Goal: Task Accomplishment & Management: Manage account settings

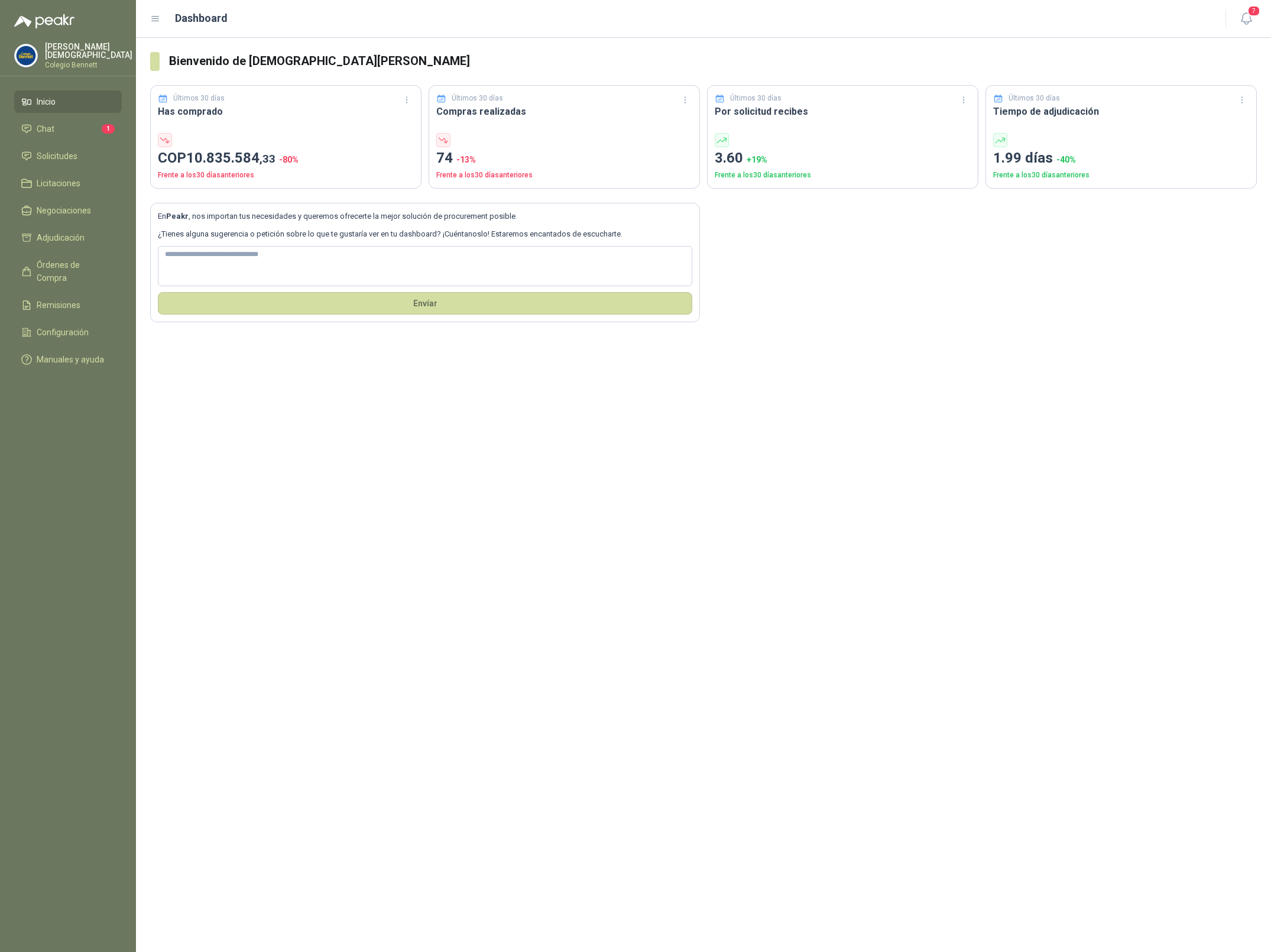
click at [73, 66] on div "[PERSON_NAME][GEOGRAPHIC_DATA][PERSON_NAME]" at bounding box center [68, 59] width 136 height 34
click at [89, 62] on p "Colegio Bennett" at bounding box center [89, 65] width 87 height 7
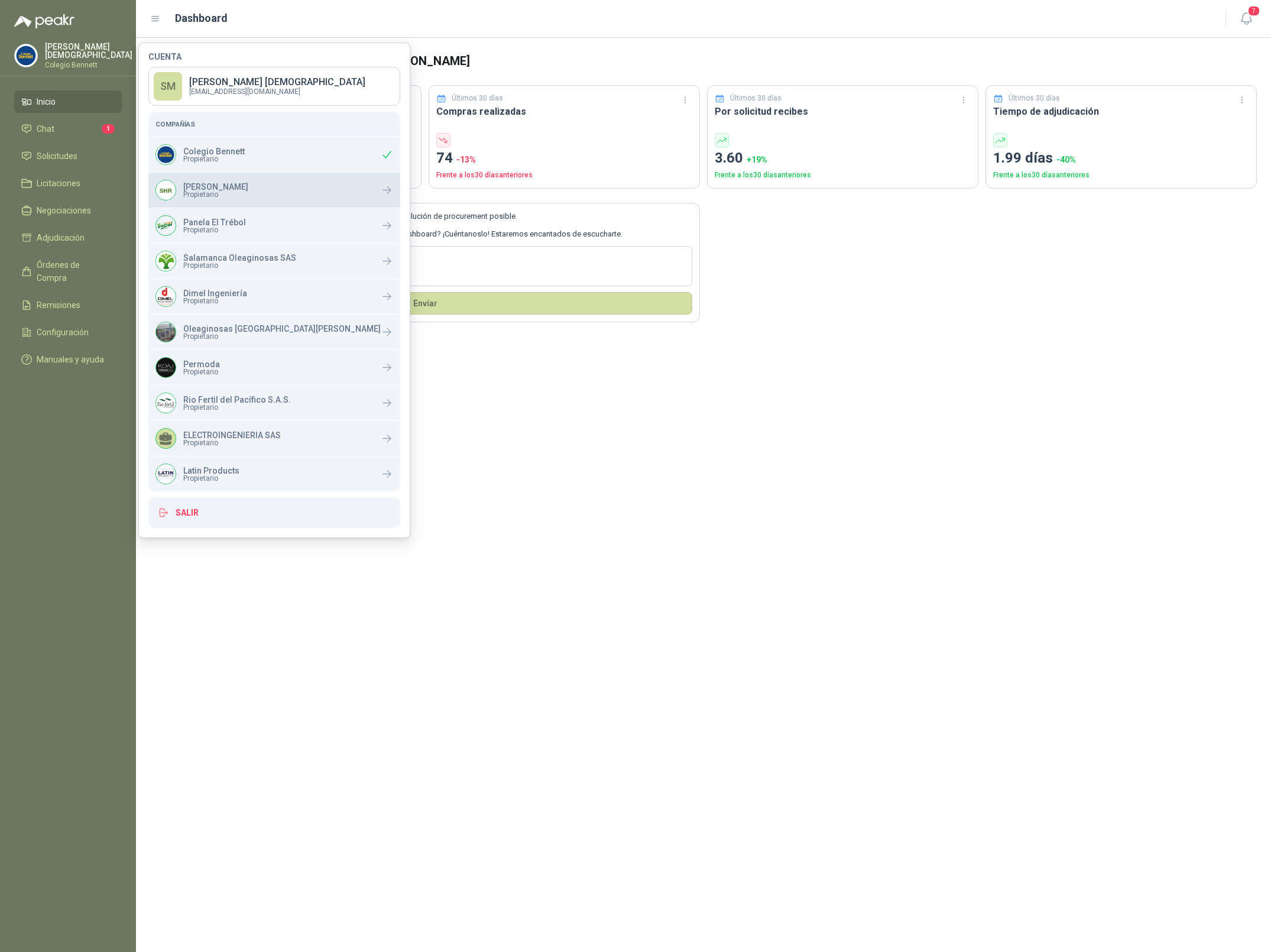
click at [233, 194] on span "Propietario" at bounding box center [215, 195] width 65 height 7
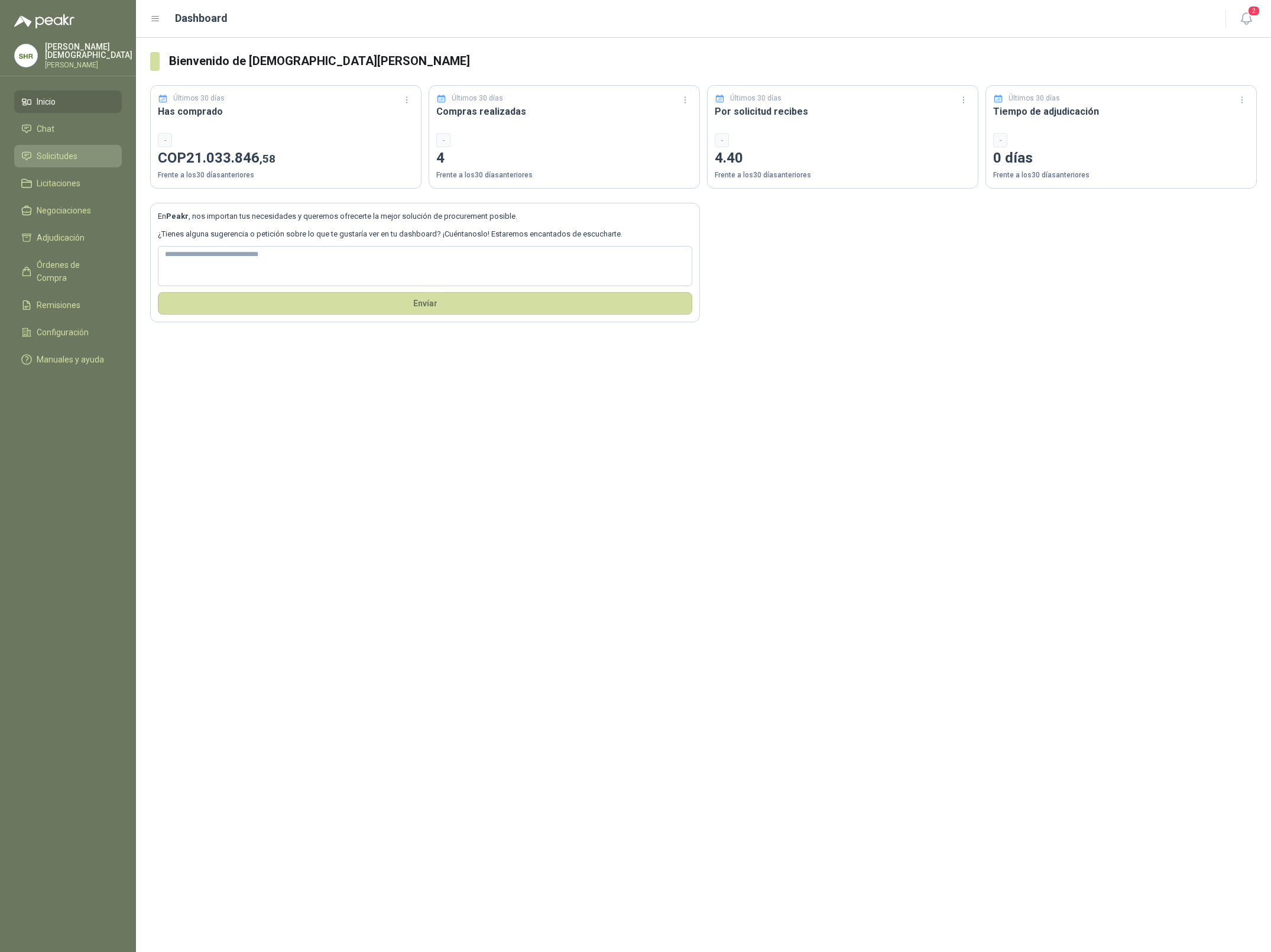
click at [68, 154] on span "Solicitudes" at bounding box center [56, 156] width 40 height 13
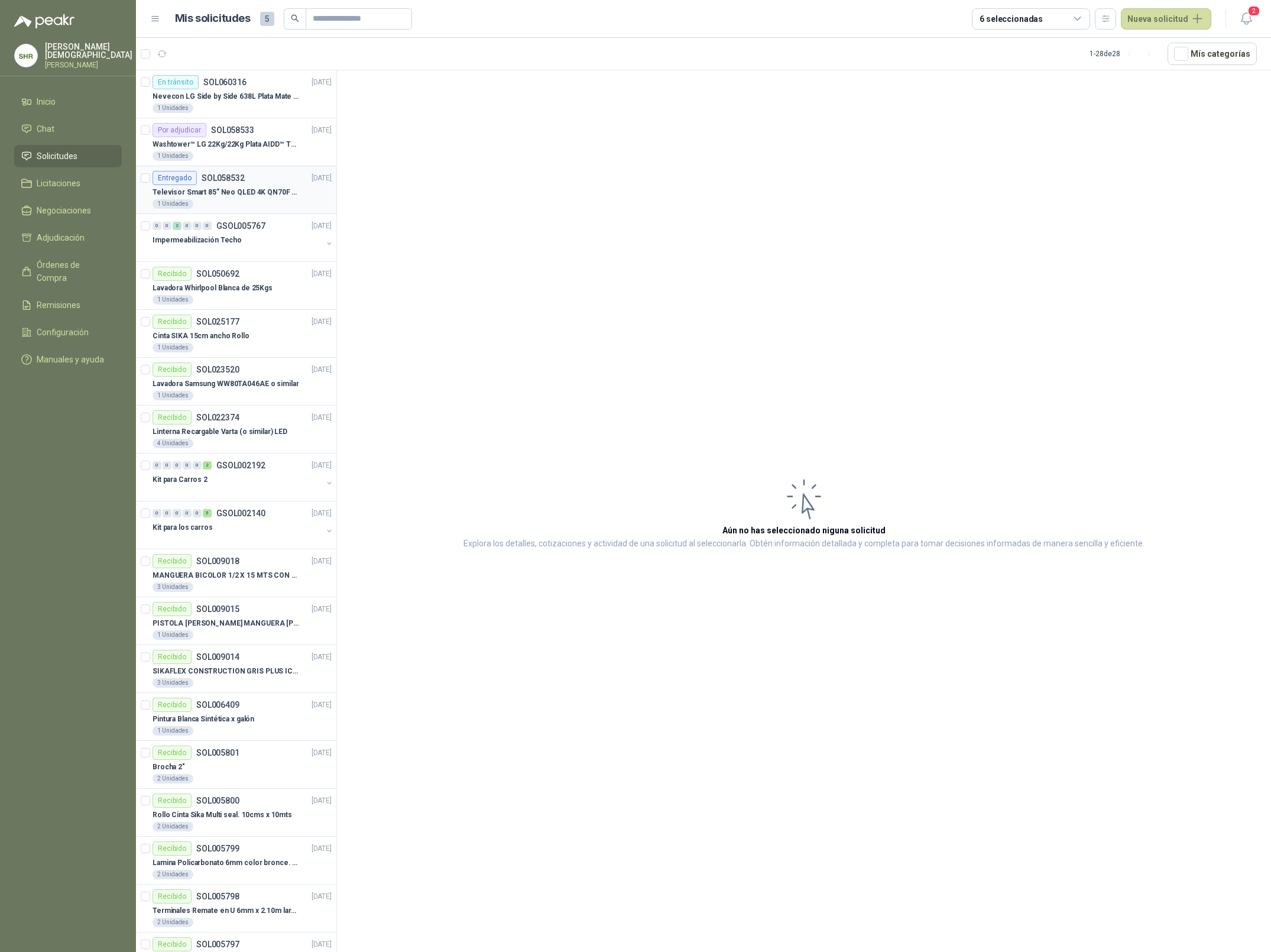
click at [220, 193] on p "Televisor Smart 85” Neo QLED 4K QN70F (2025) Modelo QN85QN70FAKXZL" at bounding box center [226, 193] width 148 height 12
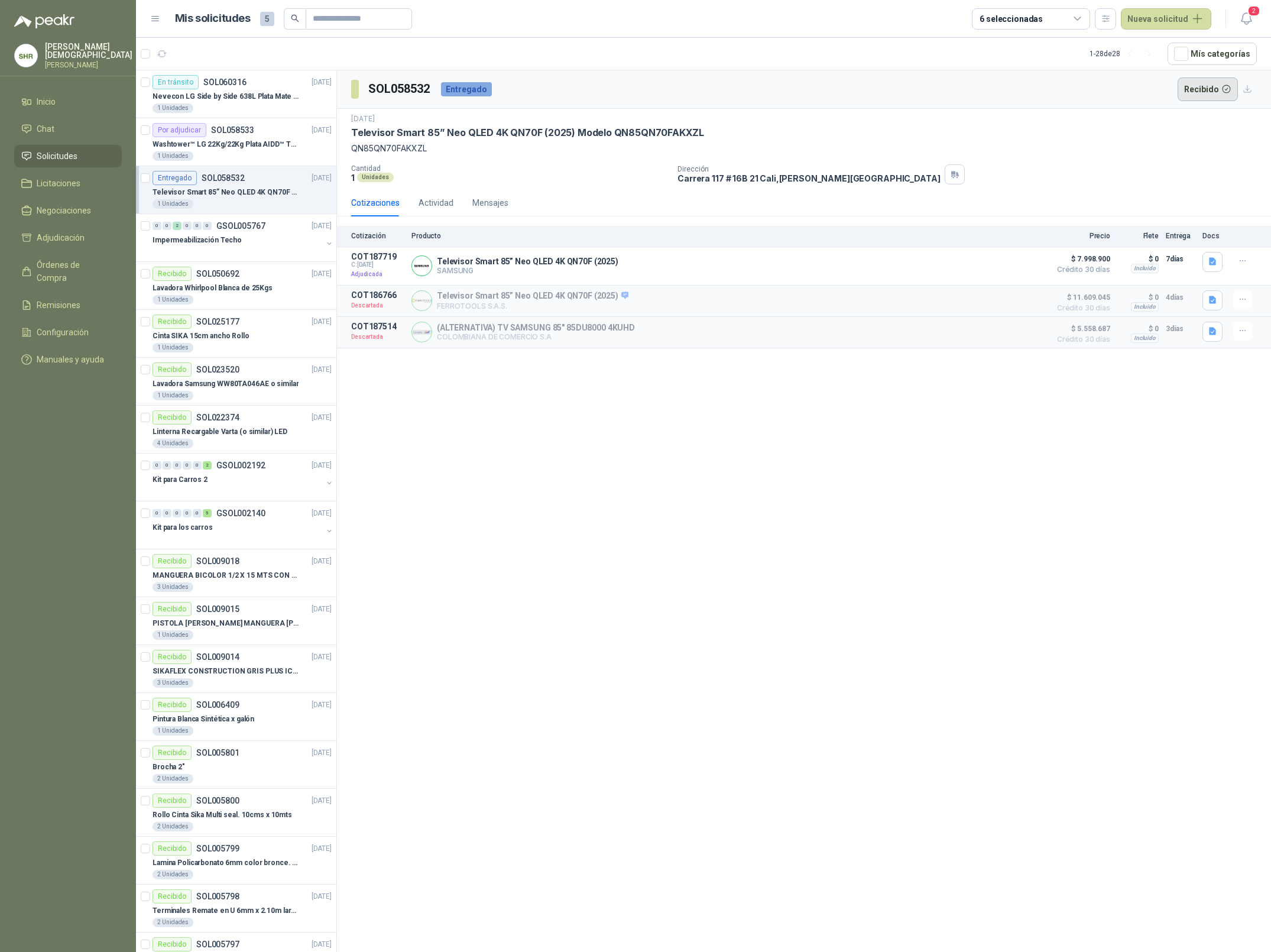
click at [1209, 95] on button "Recibido" at bounding box center [1208, 89] width 61 height 24
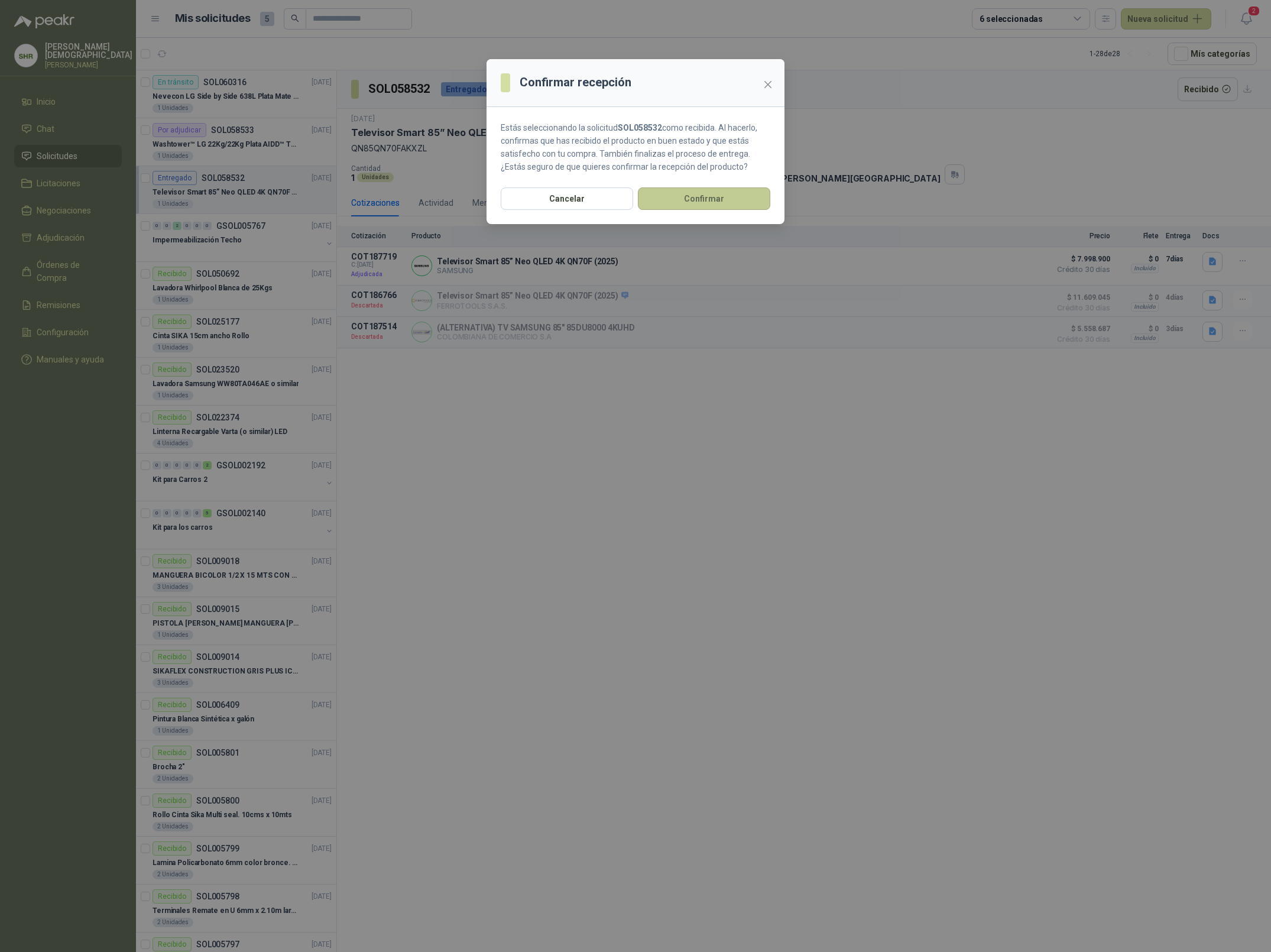
click at [723, 204] on button "Confirmar" at bounding box center [704, 198] width 133 height 22
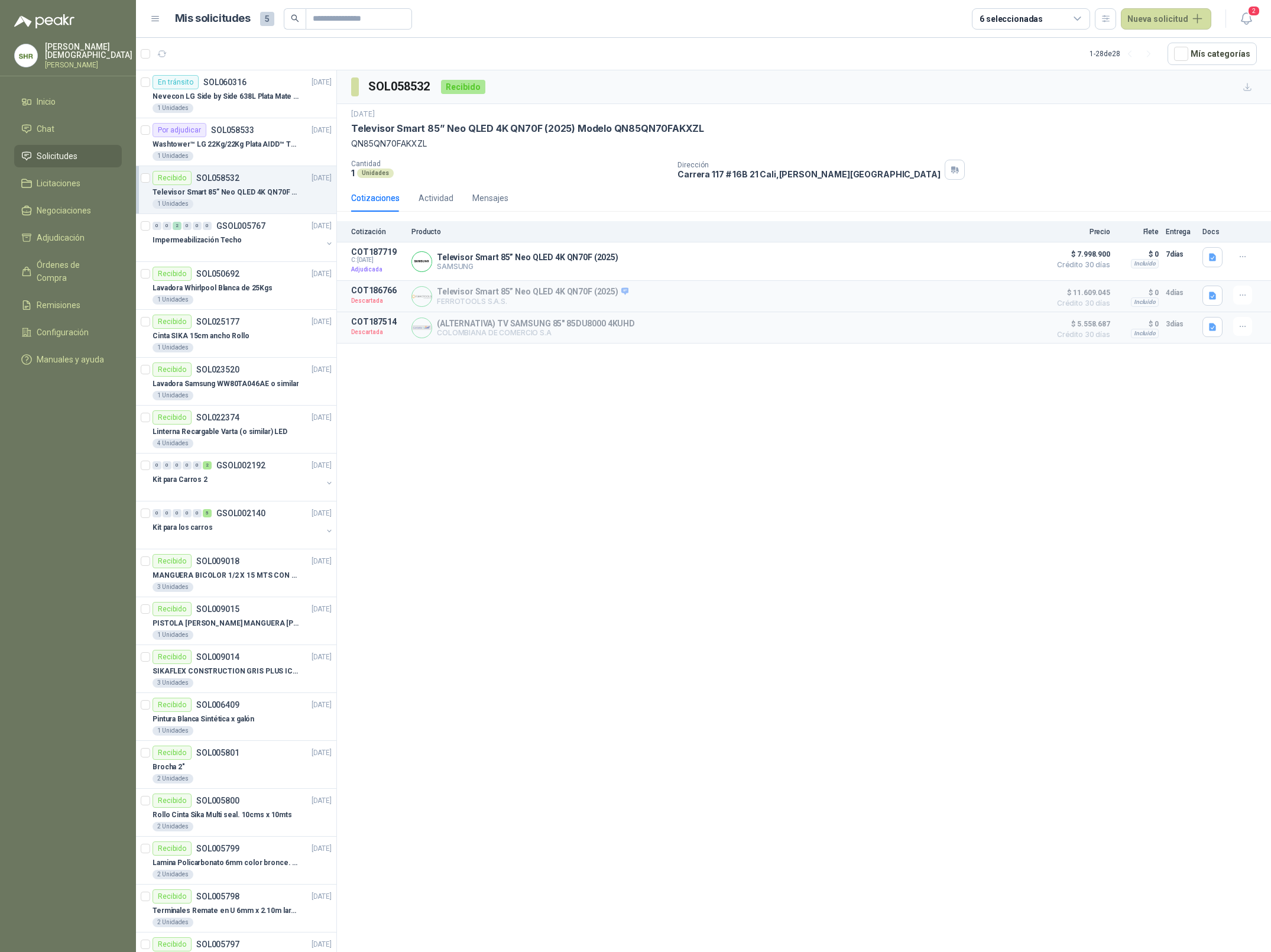
click at [1080, 18] on icon at bounding box center [1077, 19] width 7 height 3
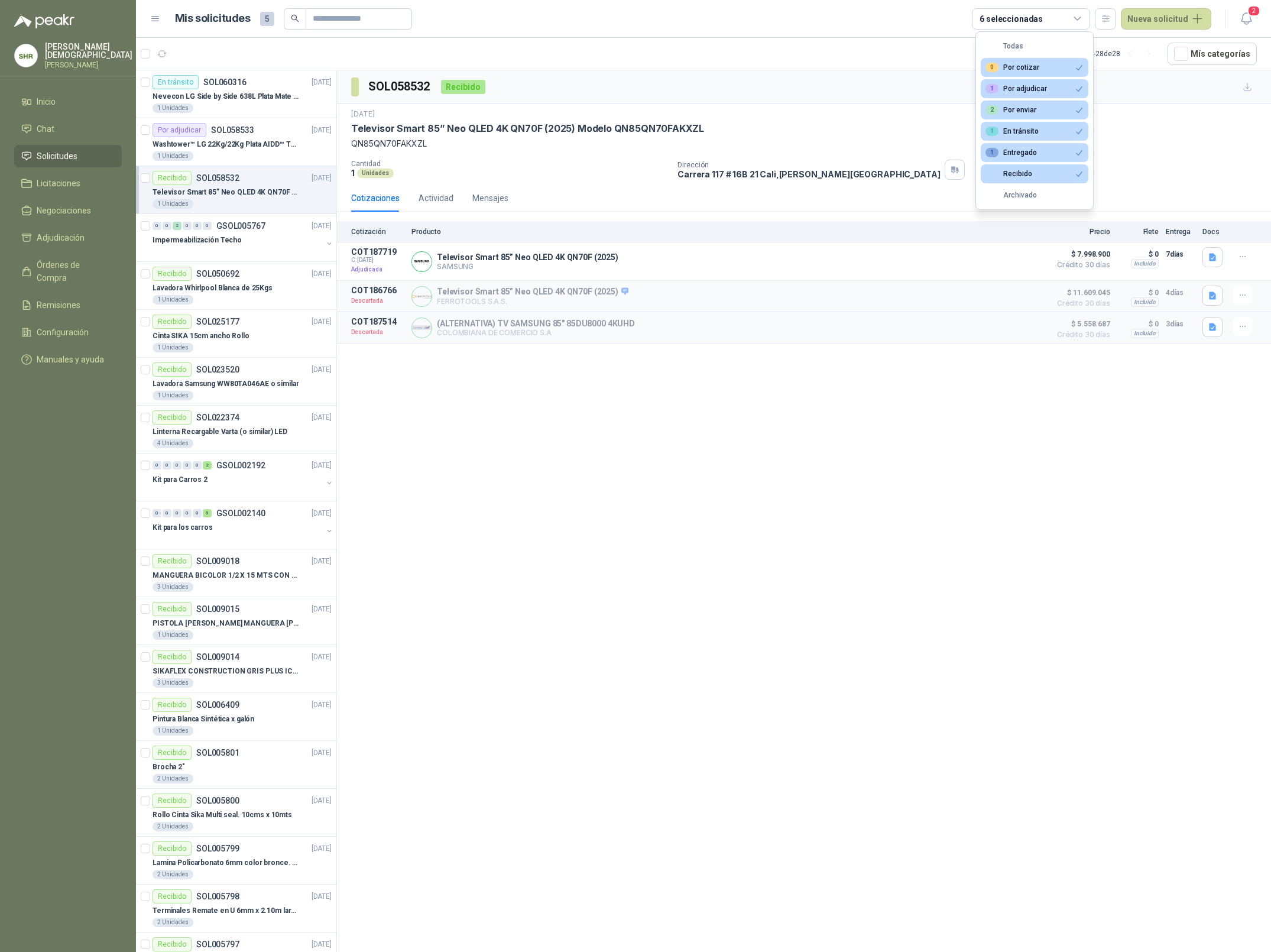
click at [1081, 23] on icon at bounding box center [1077, 18] width 11 height 11
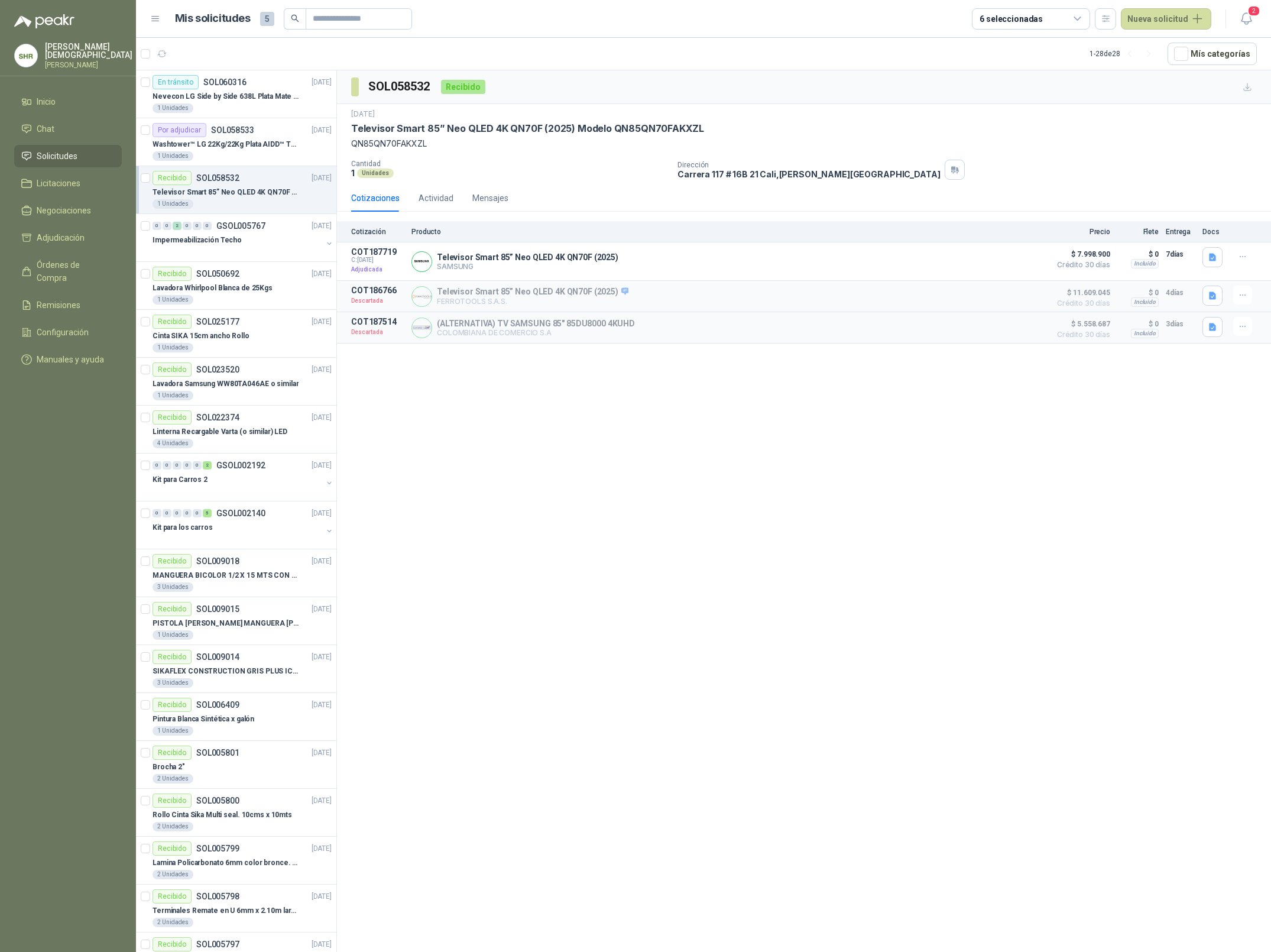
click at [1081, 23] on icon at bounding box center [1077, 18] width 11 height 11
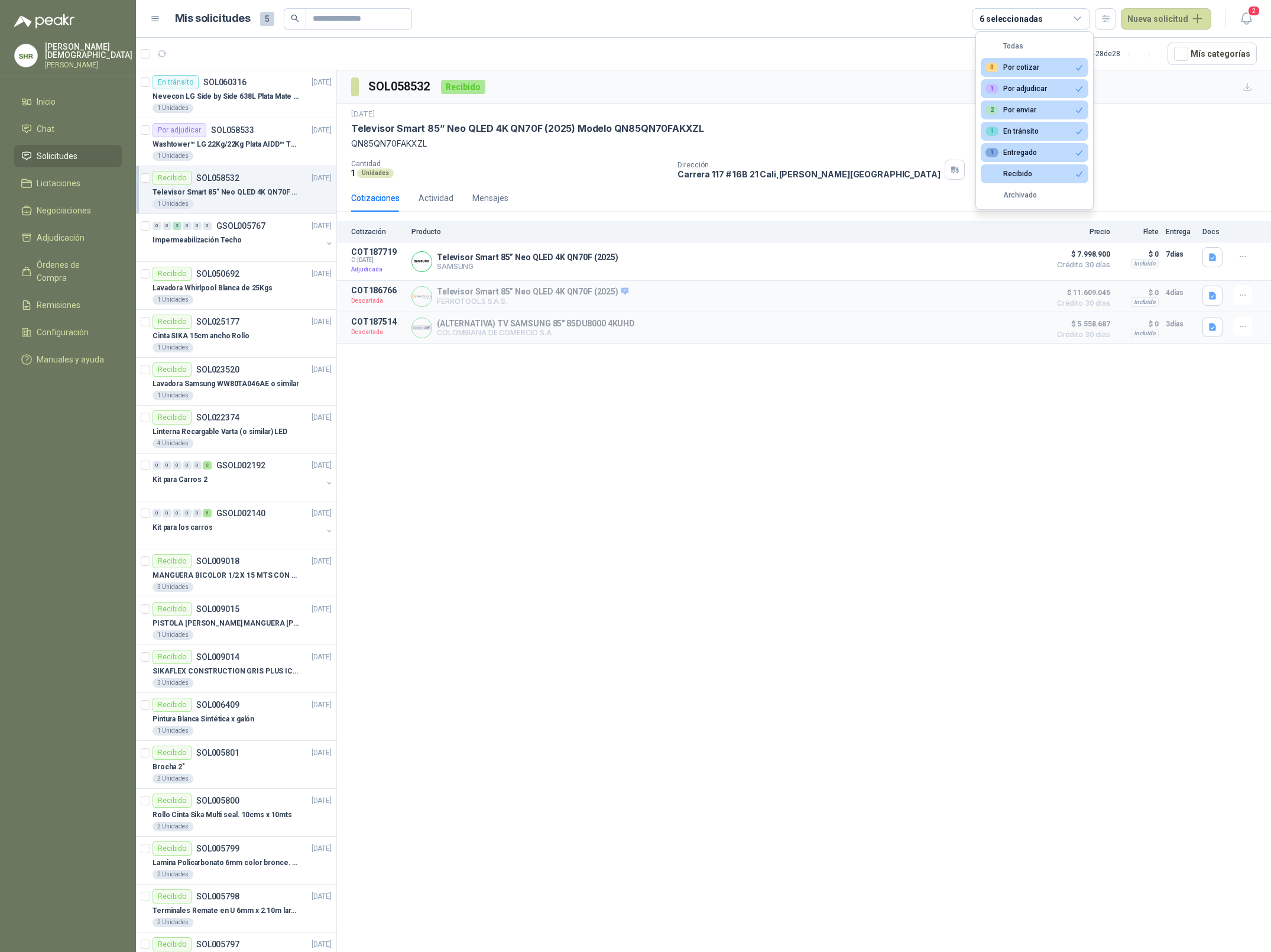
click at [1032, 155] on div "1 Entregado" at bounding box center [1011, 152] width 51 height 9
click at [1033, 173] on button "Recibido" at bounding box center [1034, 173] width 108 height 19
click at [1035, 125] on button "1 En tránsito" at bounding box center [1034, 131] width 108 height 19
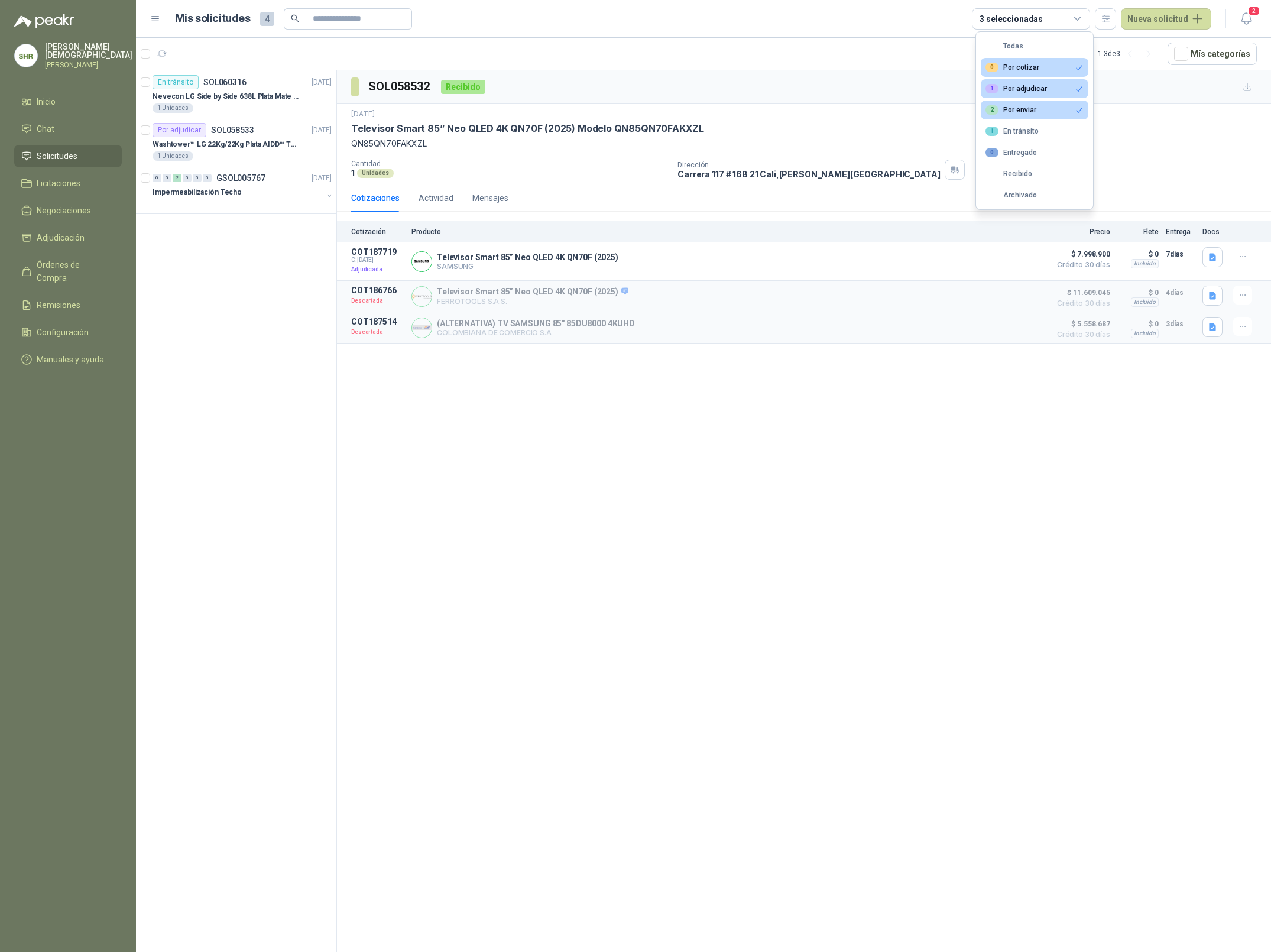
click at [1034, 110] on div "2 Por enviar" at bounding box center [1011, 110] width 51 height 9
click at [1032, 91] on div "1 Por adjudicar" at bounding box center [1016, 88] width 62 height 9
click at [1034, 71] on div "0 Por cotizar" at bounding box center [1012, 67] width 54 height 9
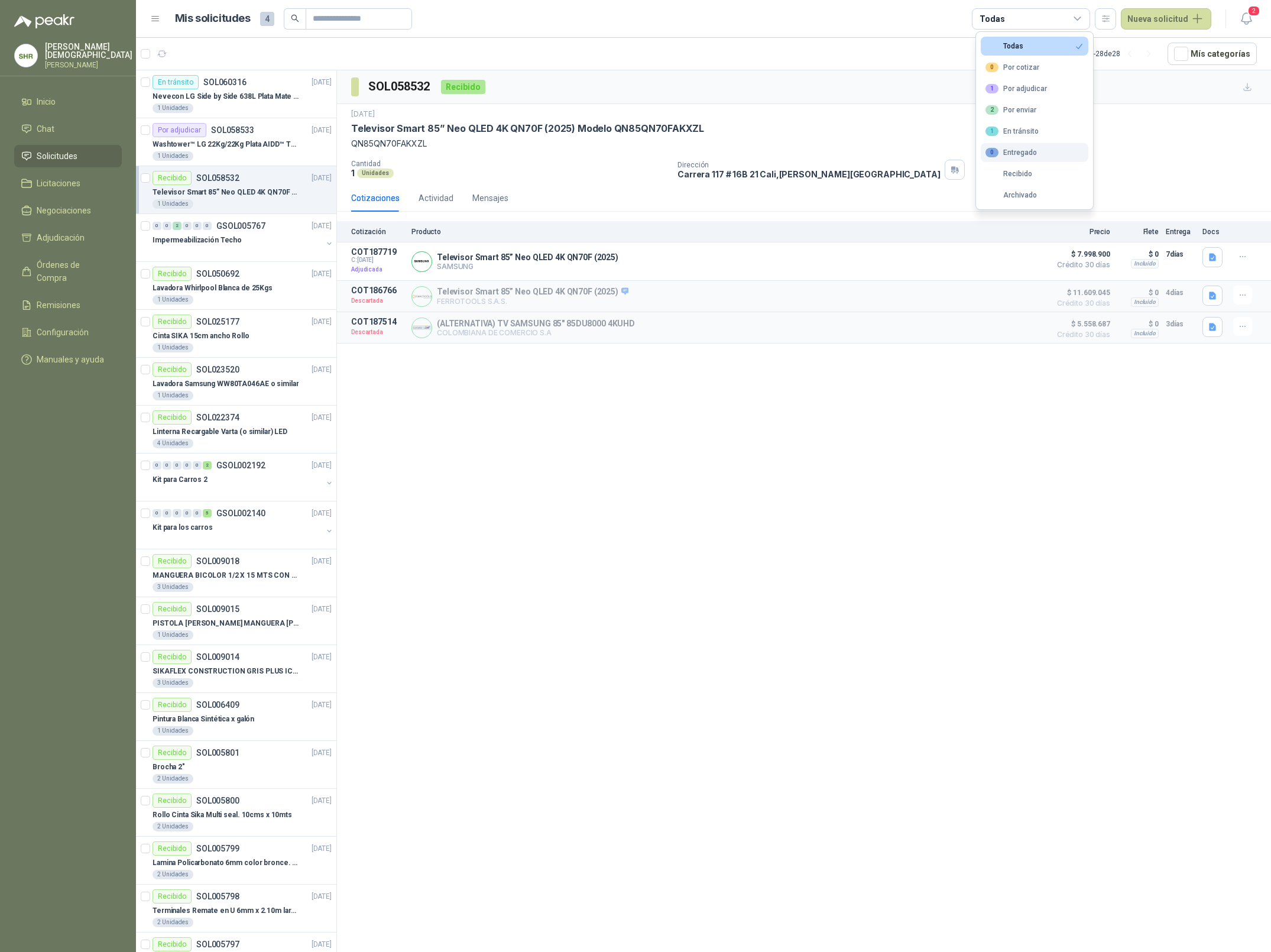
click at [1044, 156] on button "0 Entregado" at bounding box center [1034, 152] width 108 height 19
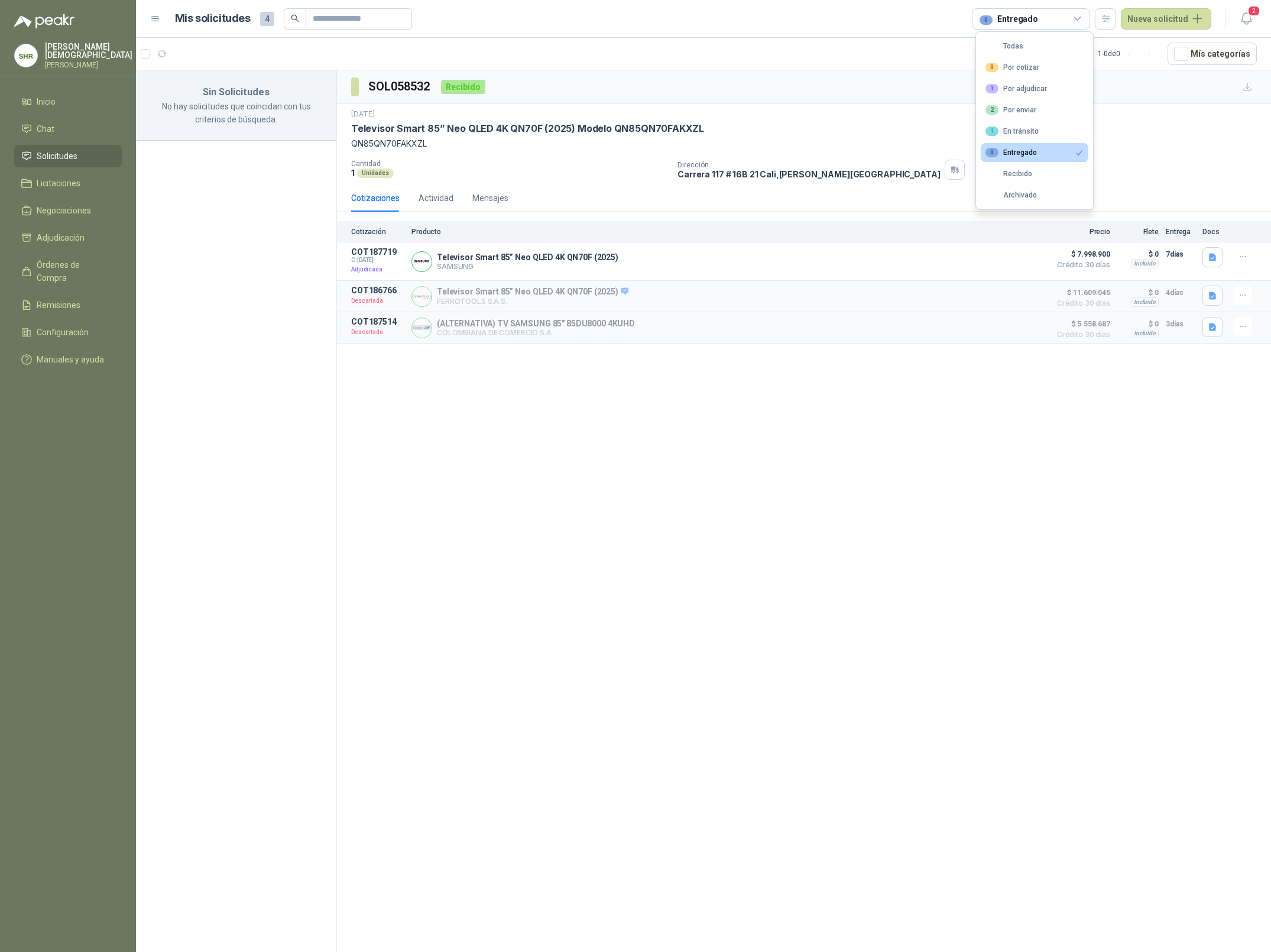
click at [1032, 154] on div "0 Entregado" at bounding box center [1011, 152] width 51 height 9
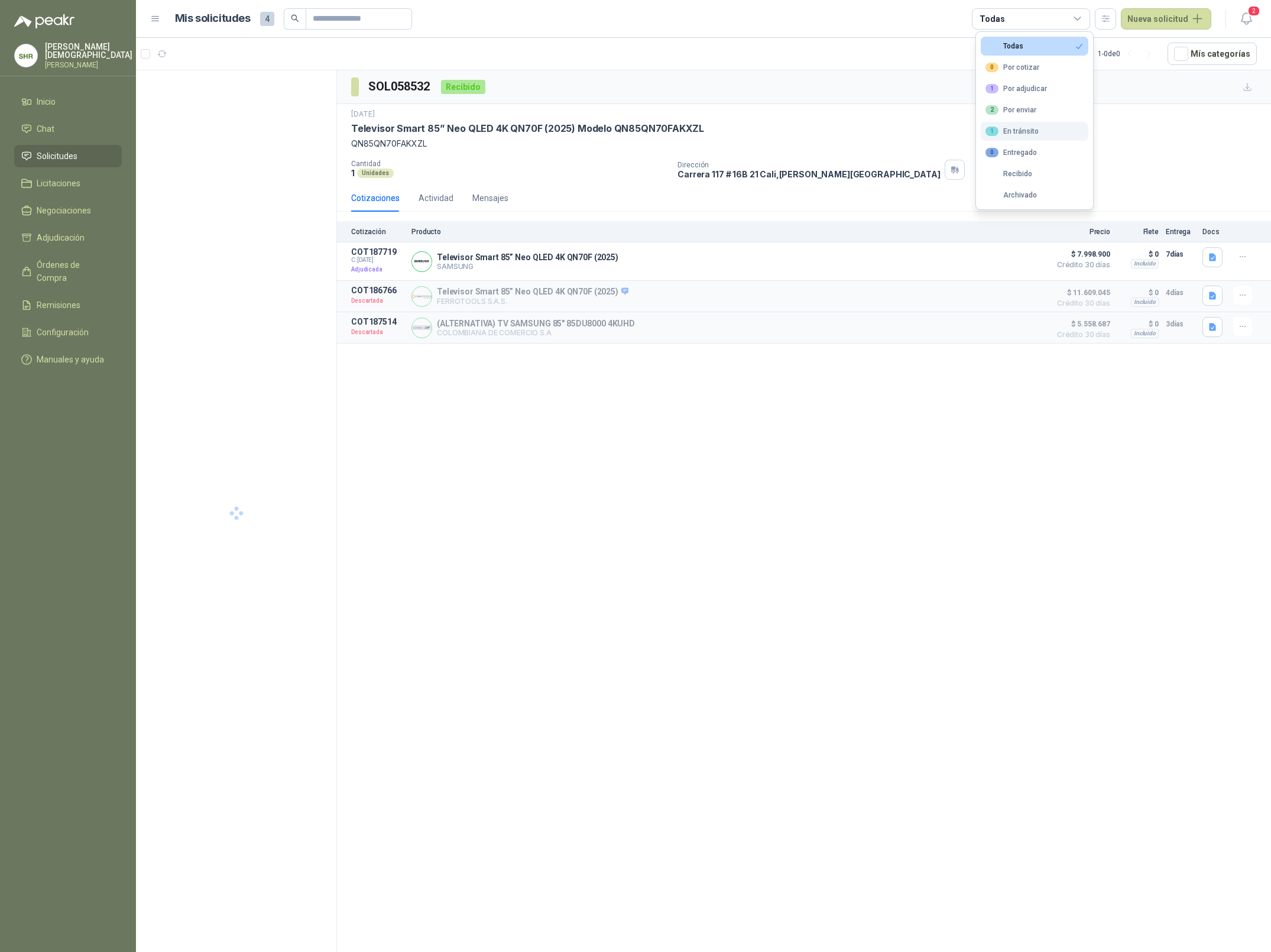
click at [1030, 134] on div "1 En tránsito" at bounding box center [1012, 131] width 54 height 9
click at [1031, 110] on div "2 Por enviar" at bounding box center [1011, 110] width 51 height 9
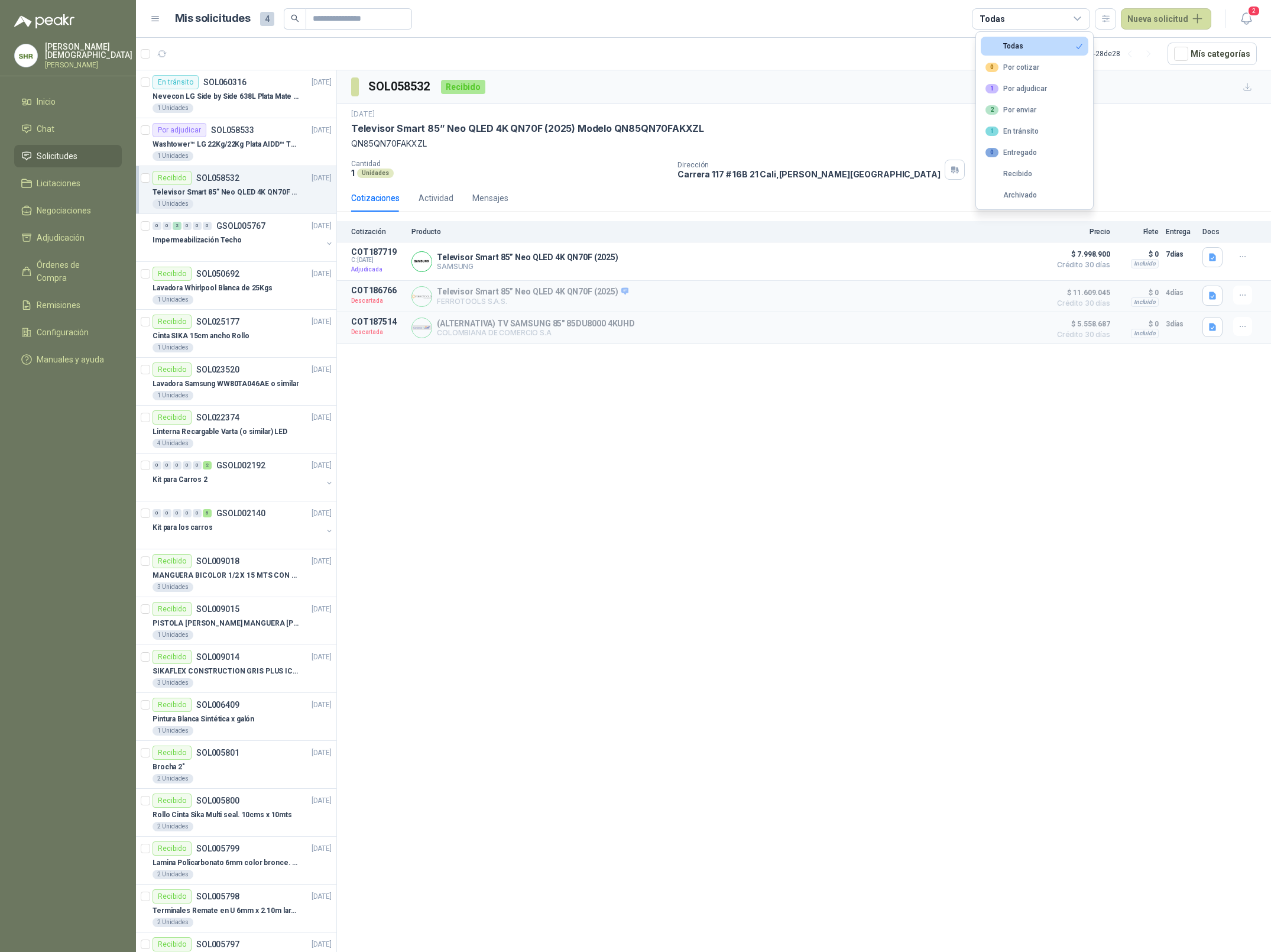
click at [1081, 13] on icon at bounding box center [1077, 18] width 11 height 11
click at [80, 51] on p "Simón Mosquera" at bounding box center [89, 51] width 87 height 16
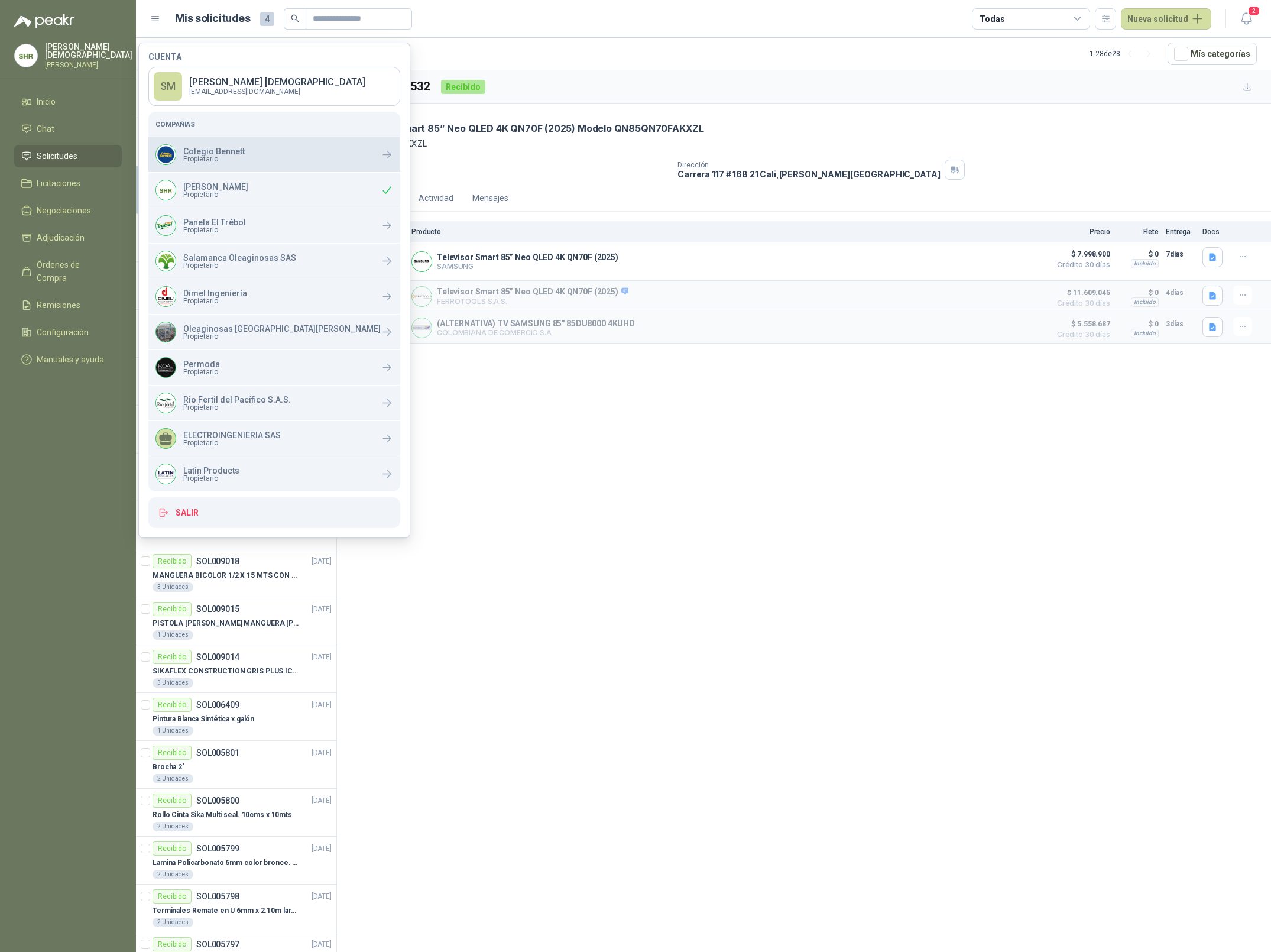
click at [221, 152] on p "Colegio Bennett" at bounding box center [213, 152] width 62 height 8
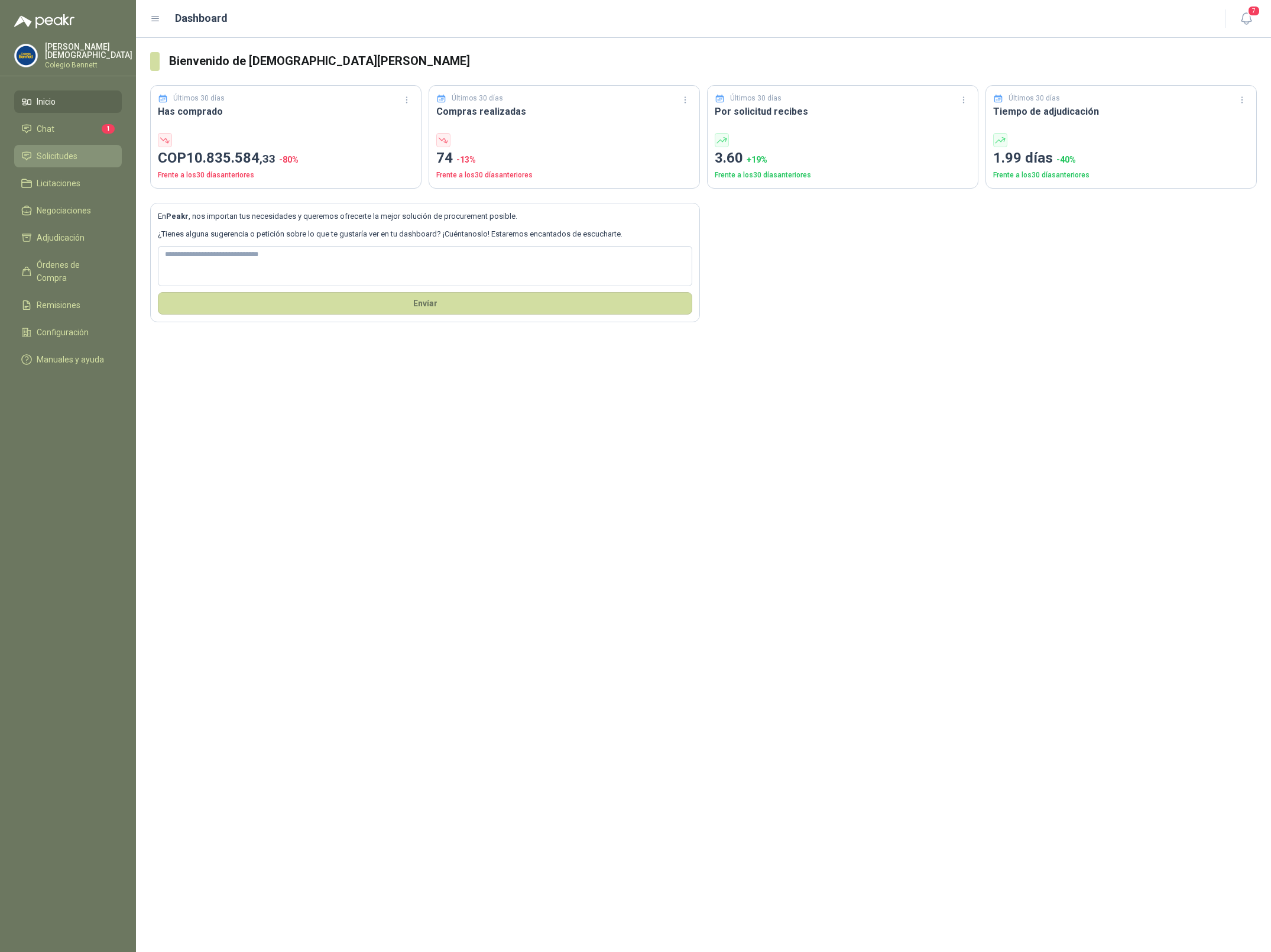
click at [71, 162] on link "Solicitudes" at bounding box center [68, 156] width 108 height 22
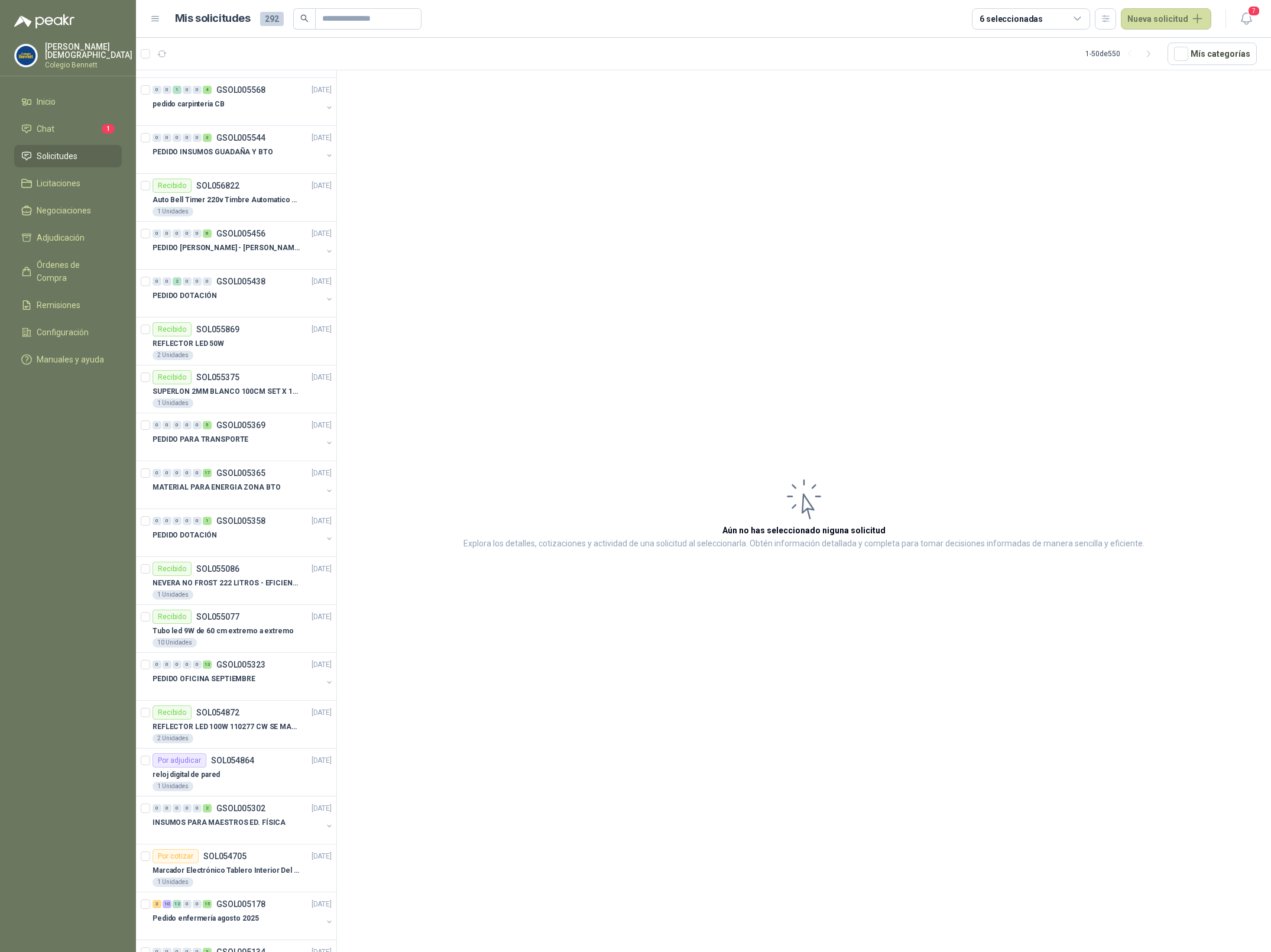
scroll to position [1531, 0]
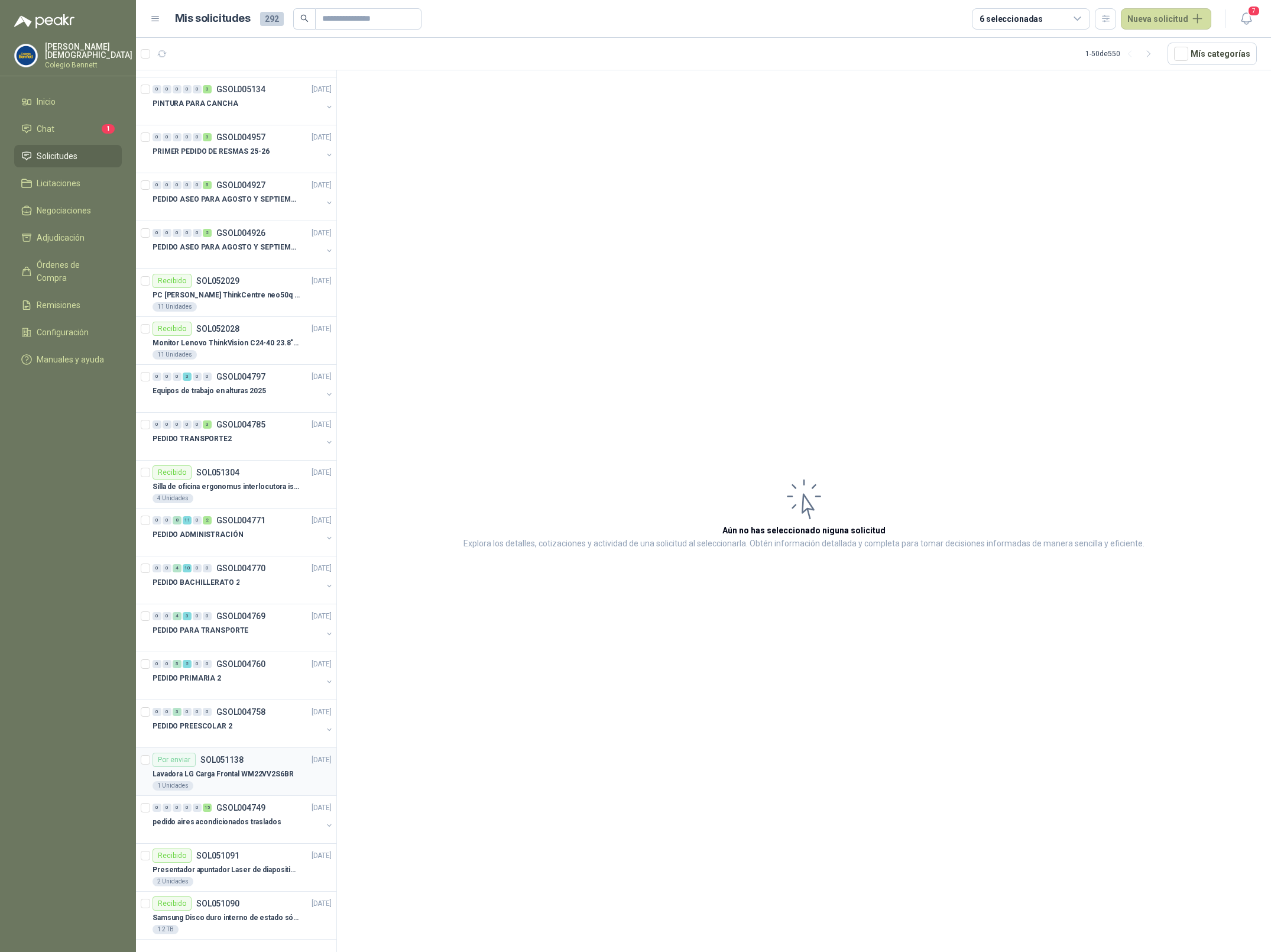
click at [225, 779] on p "Lavadora LG Carga Frontal WM22VV2S6BR" at bounding box center [223, 775] width 141 height 12
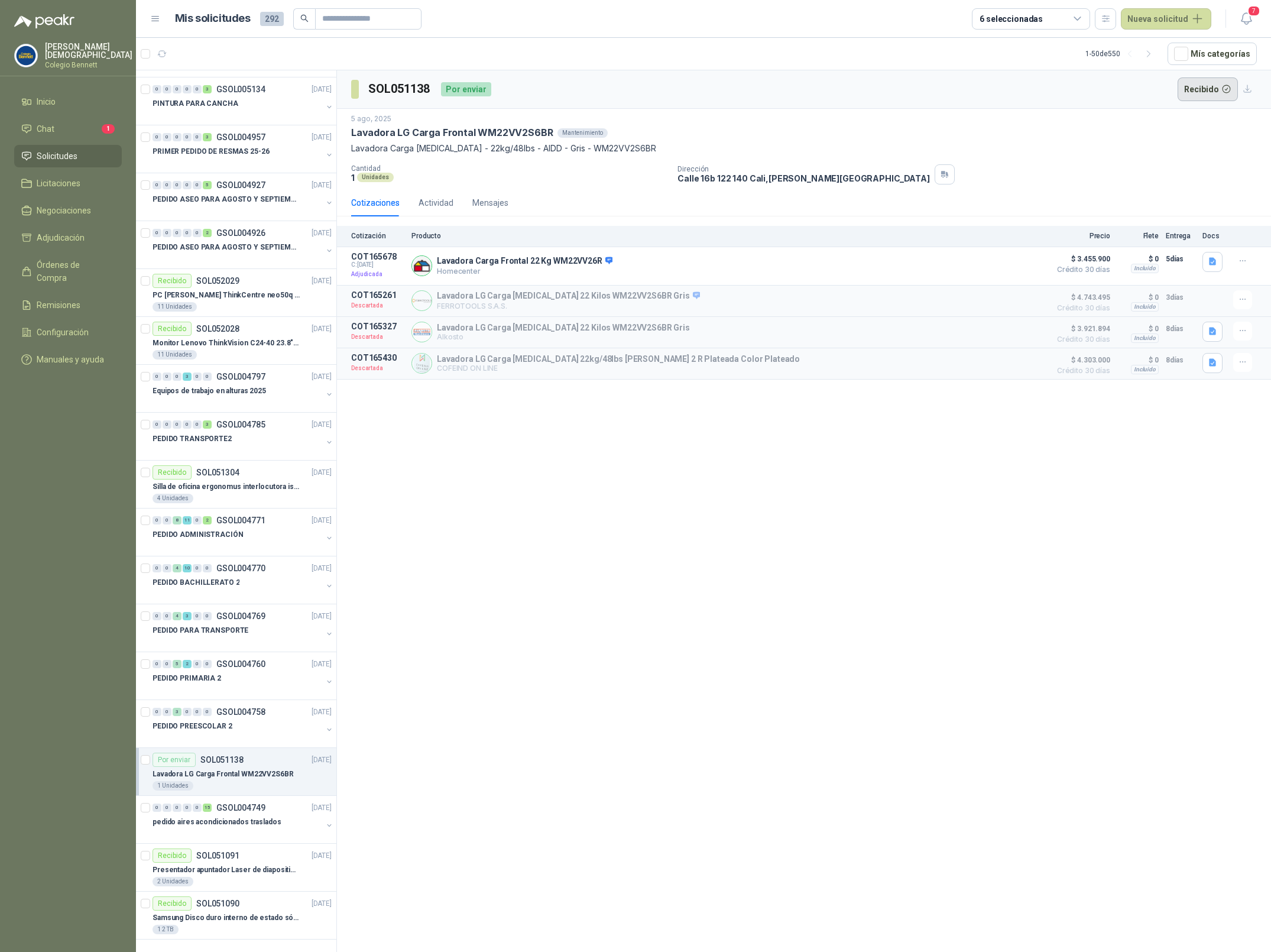
click at [1221, 85] on button "Recibido" at bounding box center [1208, 89] width 61 height 24
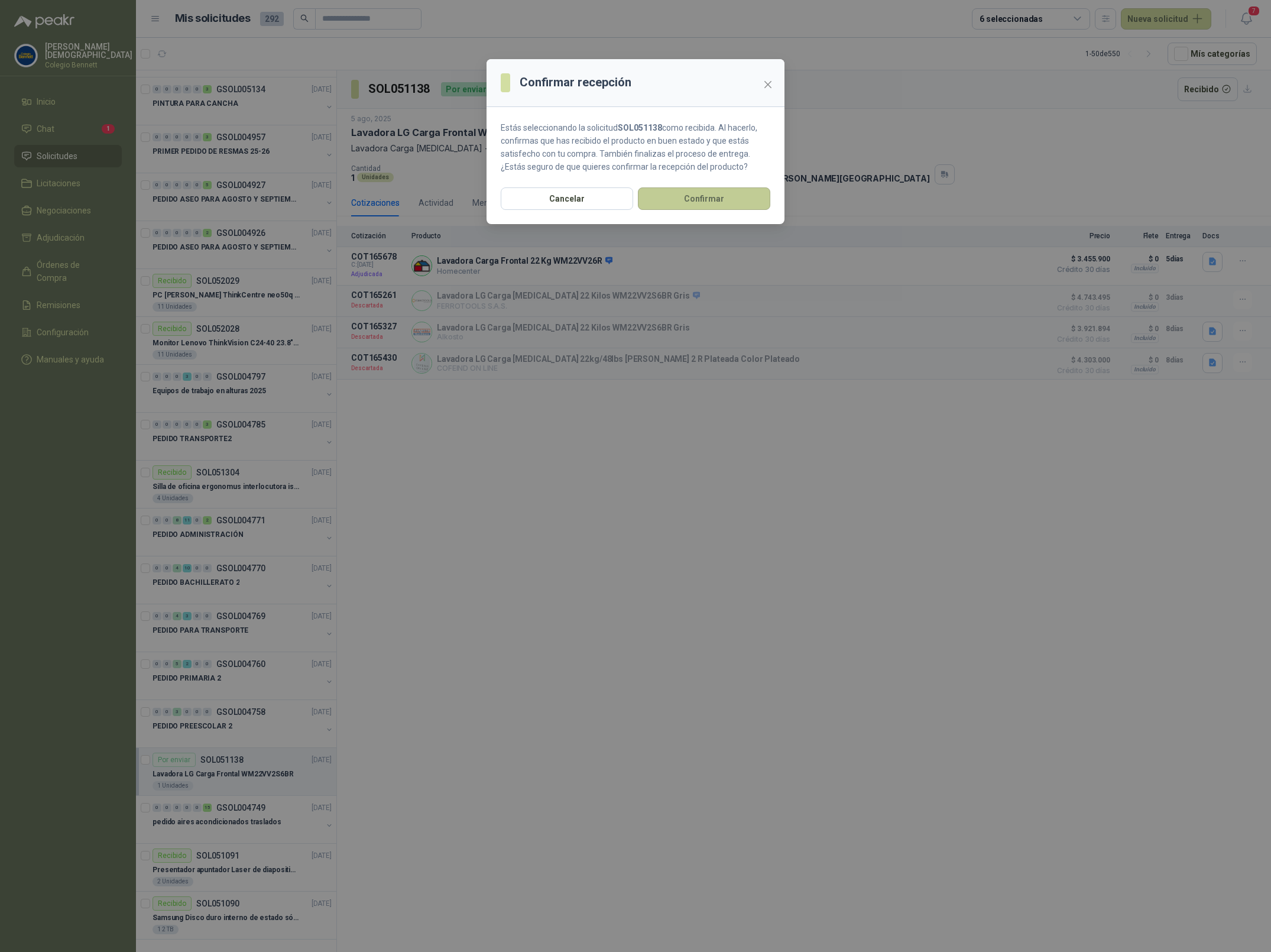
click at [739, 199] on button "Confirmar" at bounding box center [704, 198] width 133 height 22
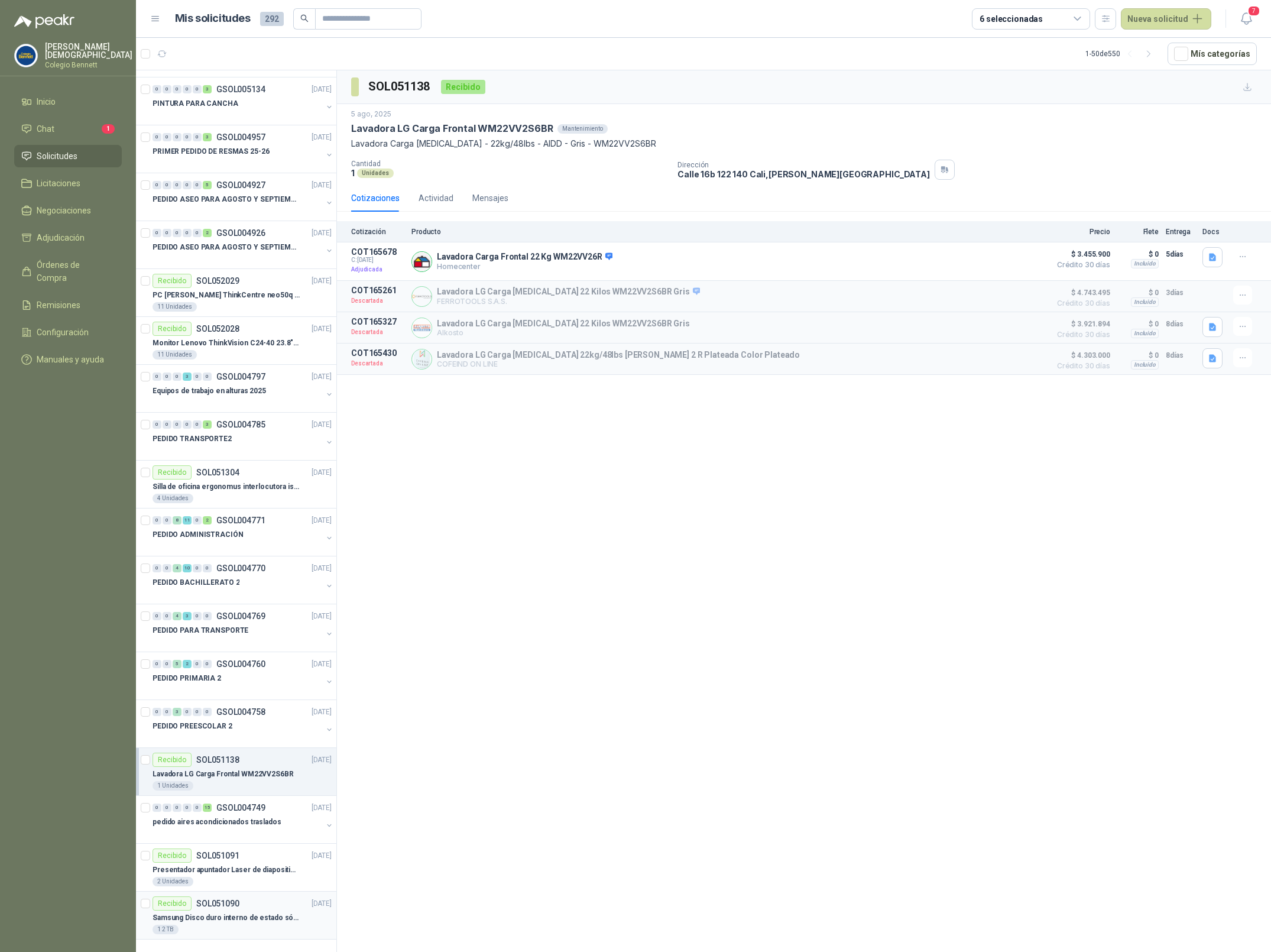
click at [228, 914] on p "Samsung Disco duro interno de estado sólido 990 PRO SSD NVMe M.2 PCIe Gen4, M.2…" at bounding box center [226, 918] width 148 height 12
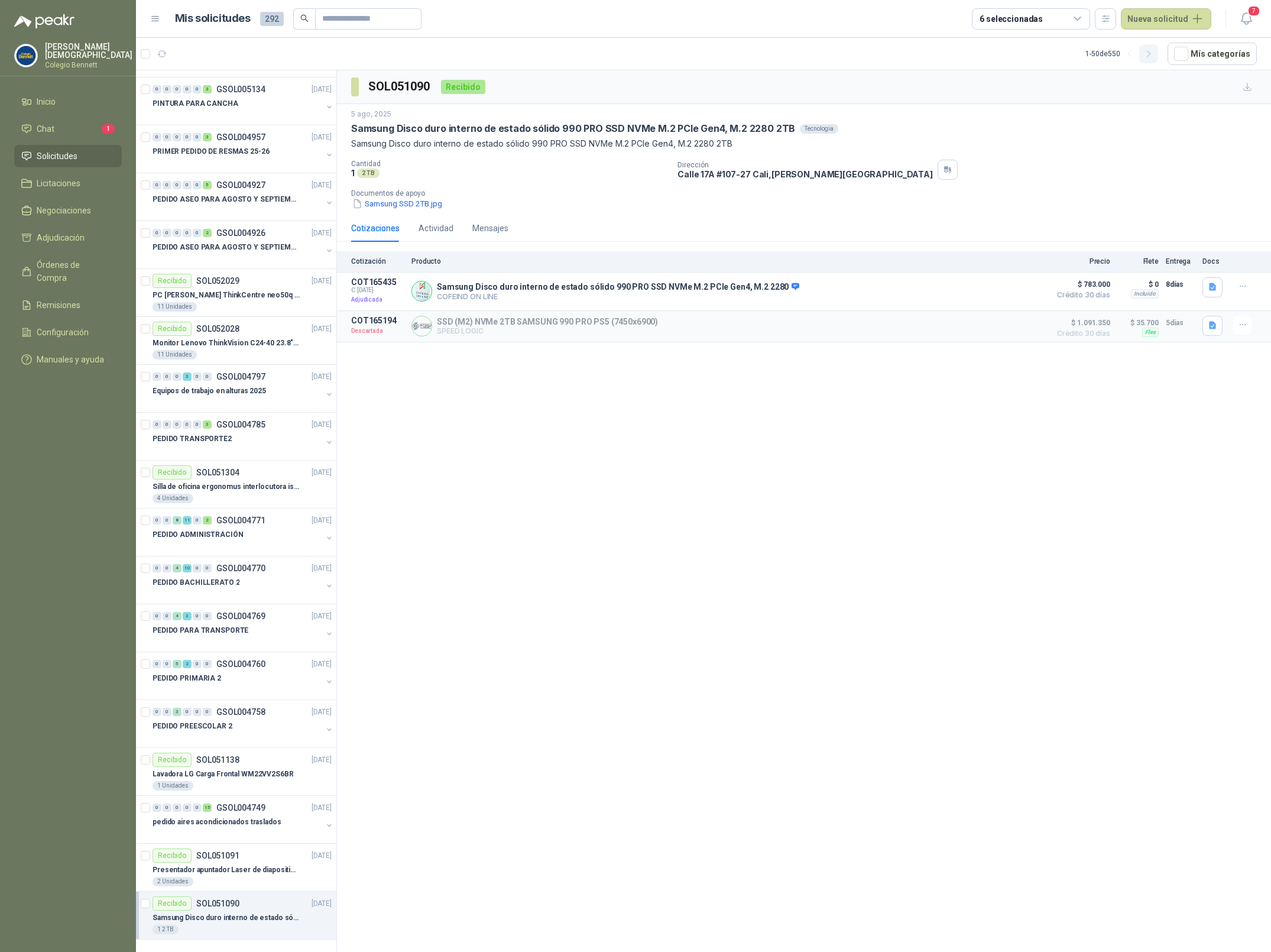
click at [1151, 55] on icon "button" at bounding box center [1149, 54] width 10 height 10
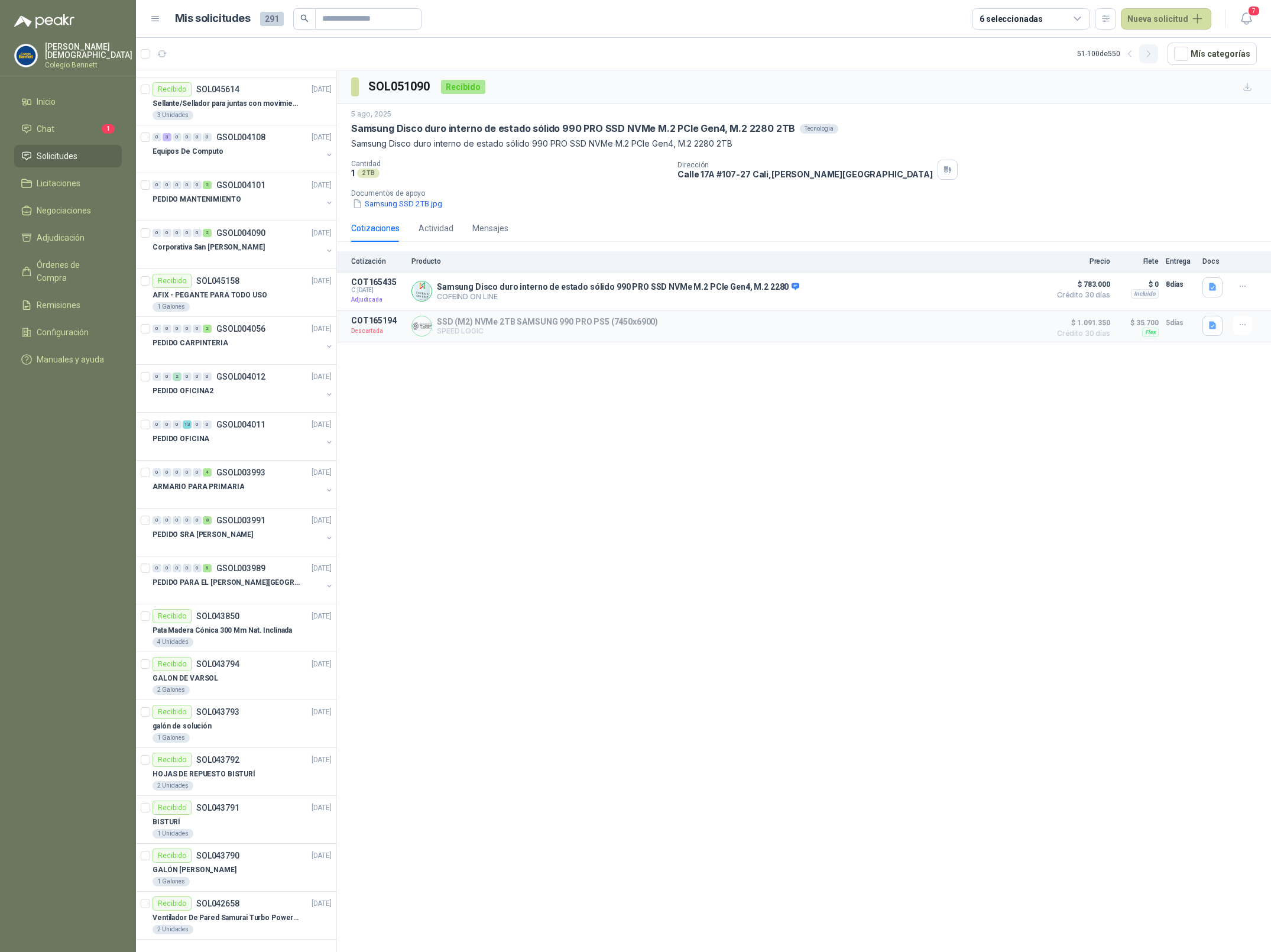
click at [1151, 55] on icon "button" at bounding box center [1149, 54] width 10 height 10
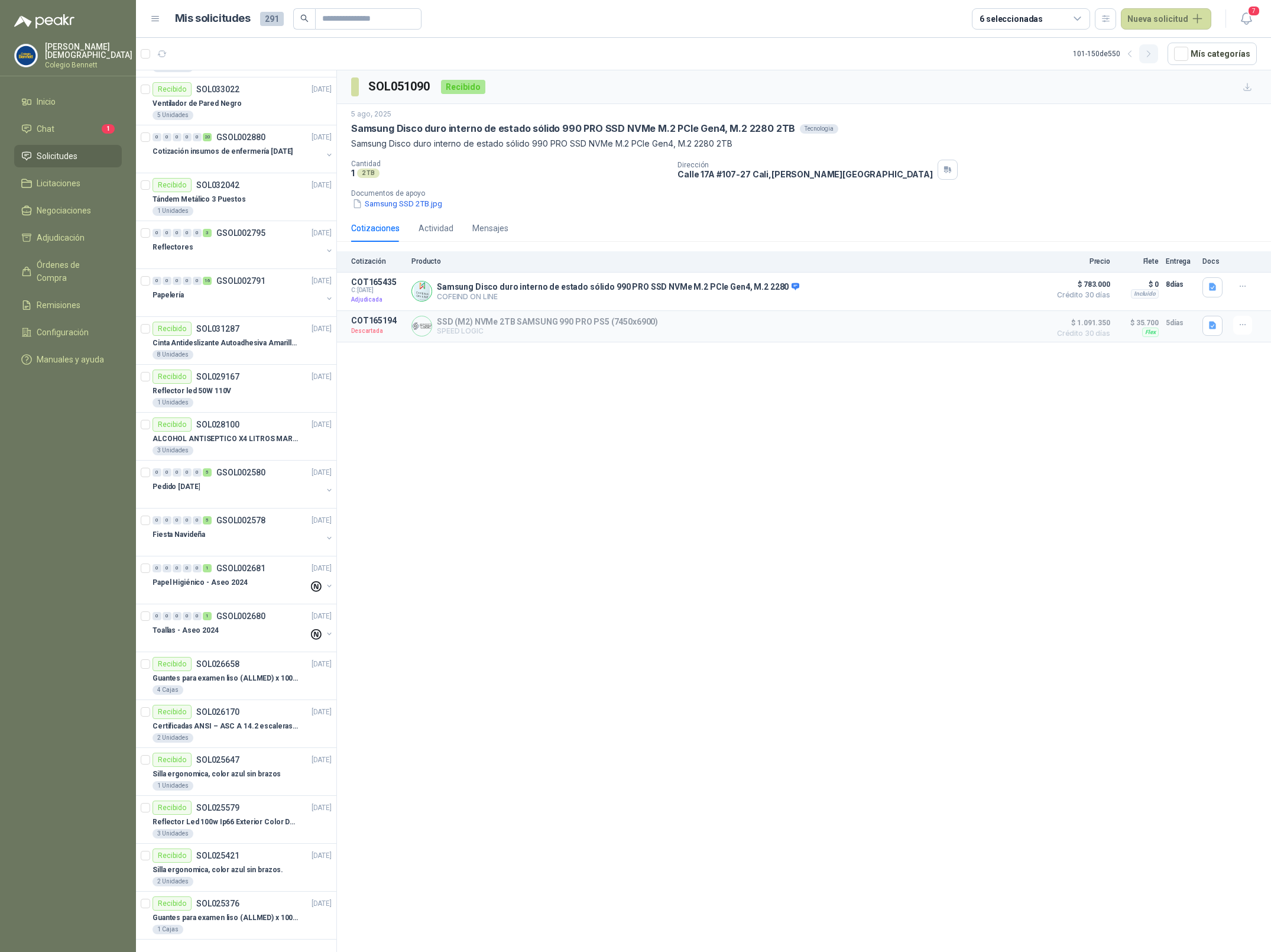
click at [1151, 55] on icon "button" at bounding box center [1149, 54] width 10 height 10
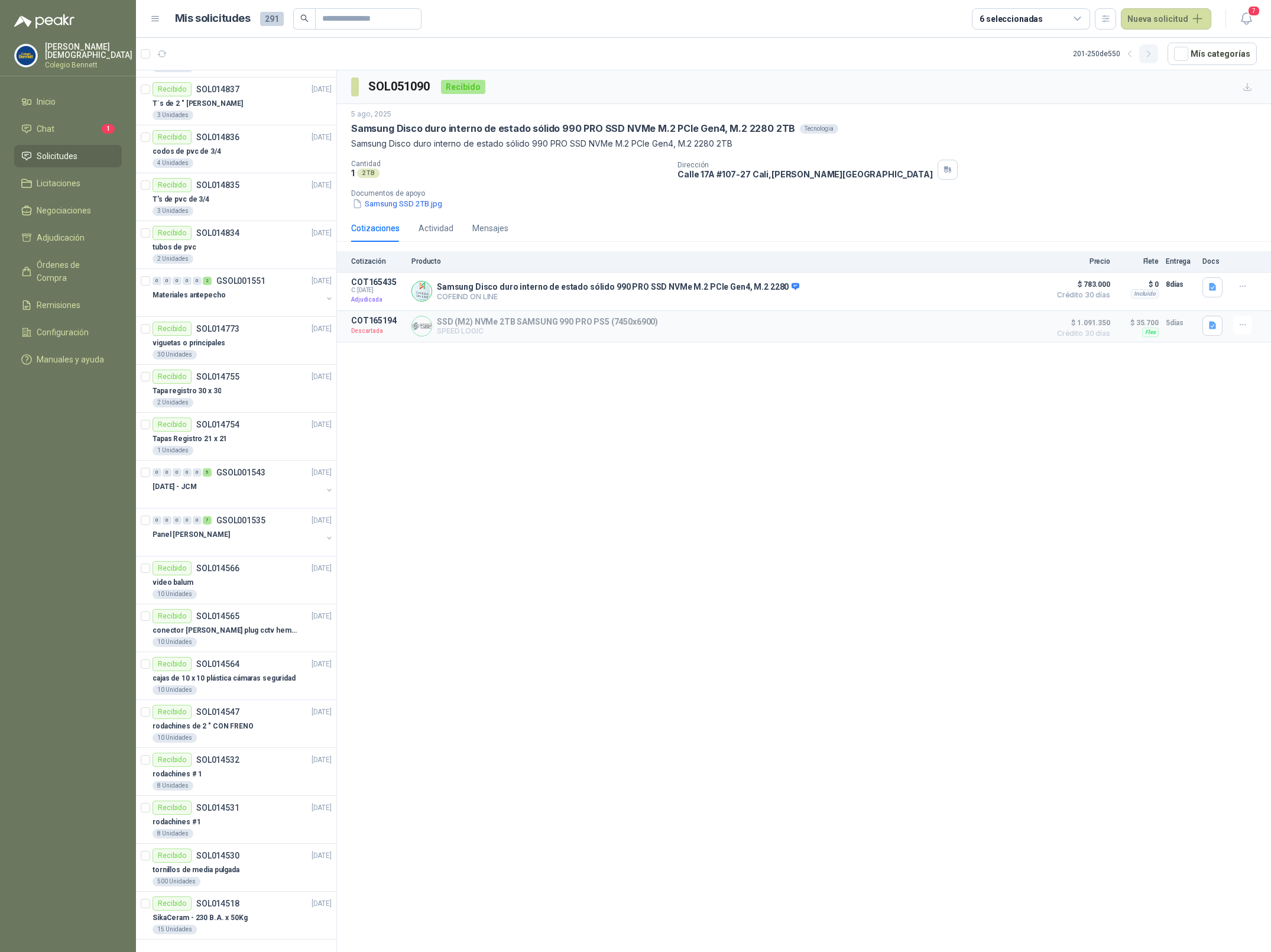
click at [1151, 55] on icon "button" at bounding box center [1149, 54] width 10 height 10
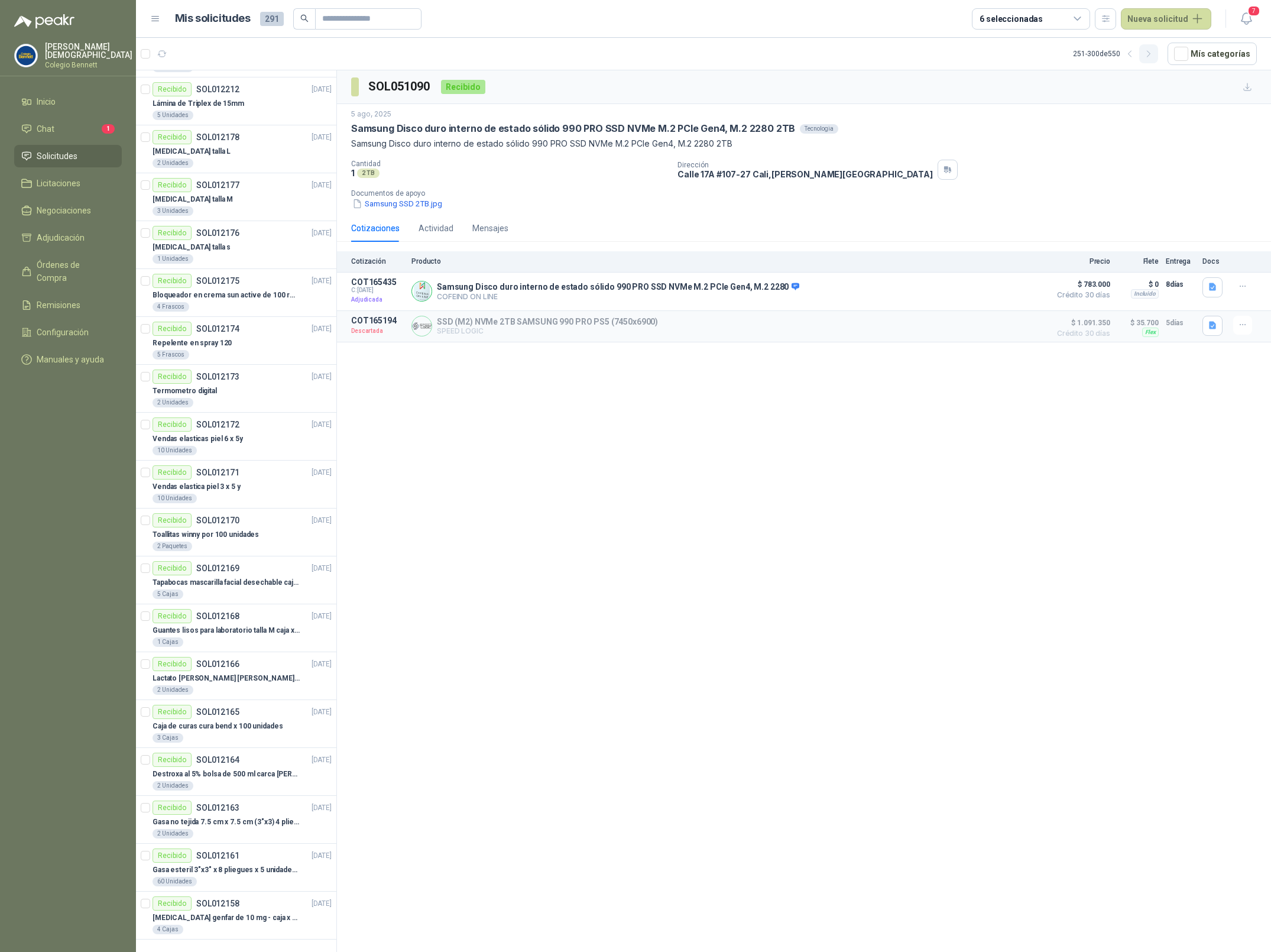
click at [1151, 55] on icon "button" at bounding box center [1149, 54] width 10 height 10
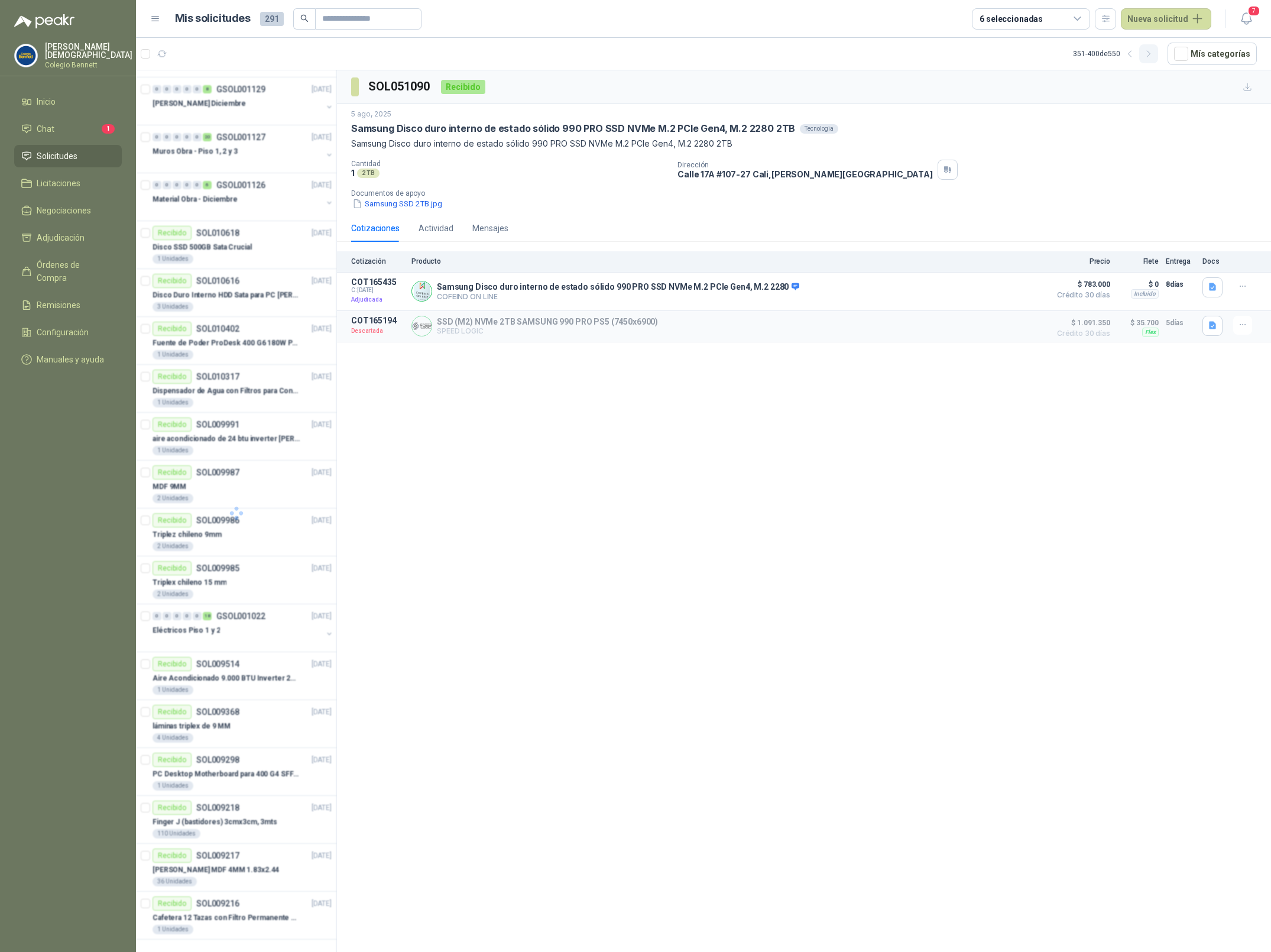
click at [1151, 55] on icon "button" at bounding box center [1149, 54] width 10 height 10
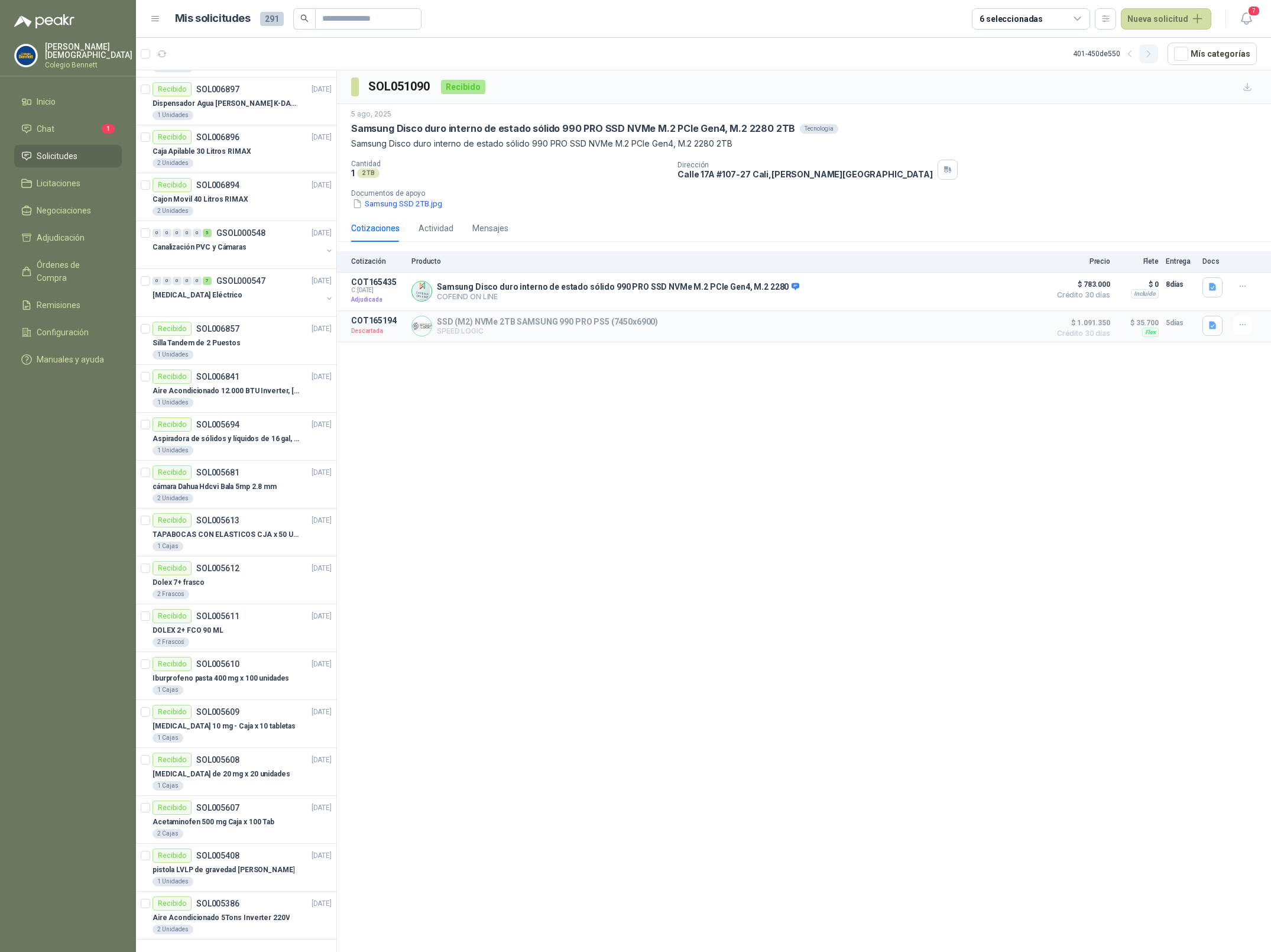
click at [1151, 55] on icon "button" at bounding box center [1149, 54] width 10 height 10
click at [1133, 54] on icon "button" at bounding box center [1130, 54] width 10 height 10
click at [1135, 52] on icon "button" at bounding box center [1130, 54] width 10 height 10
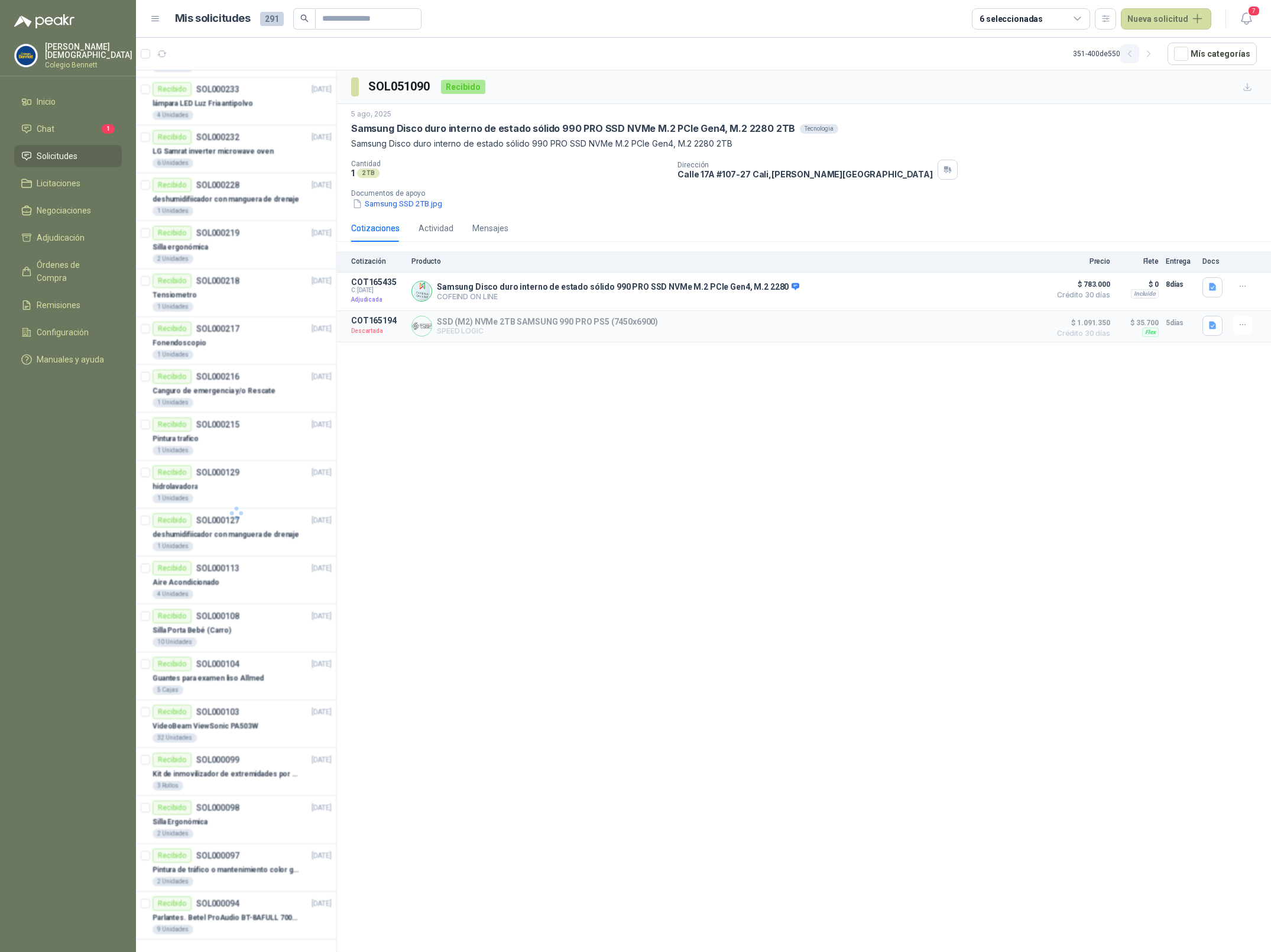
click at [1135, 52] on icon "button" at bounding box center [1130, 54] width 10 height 10
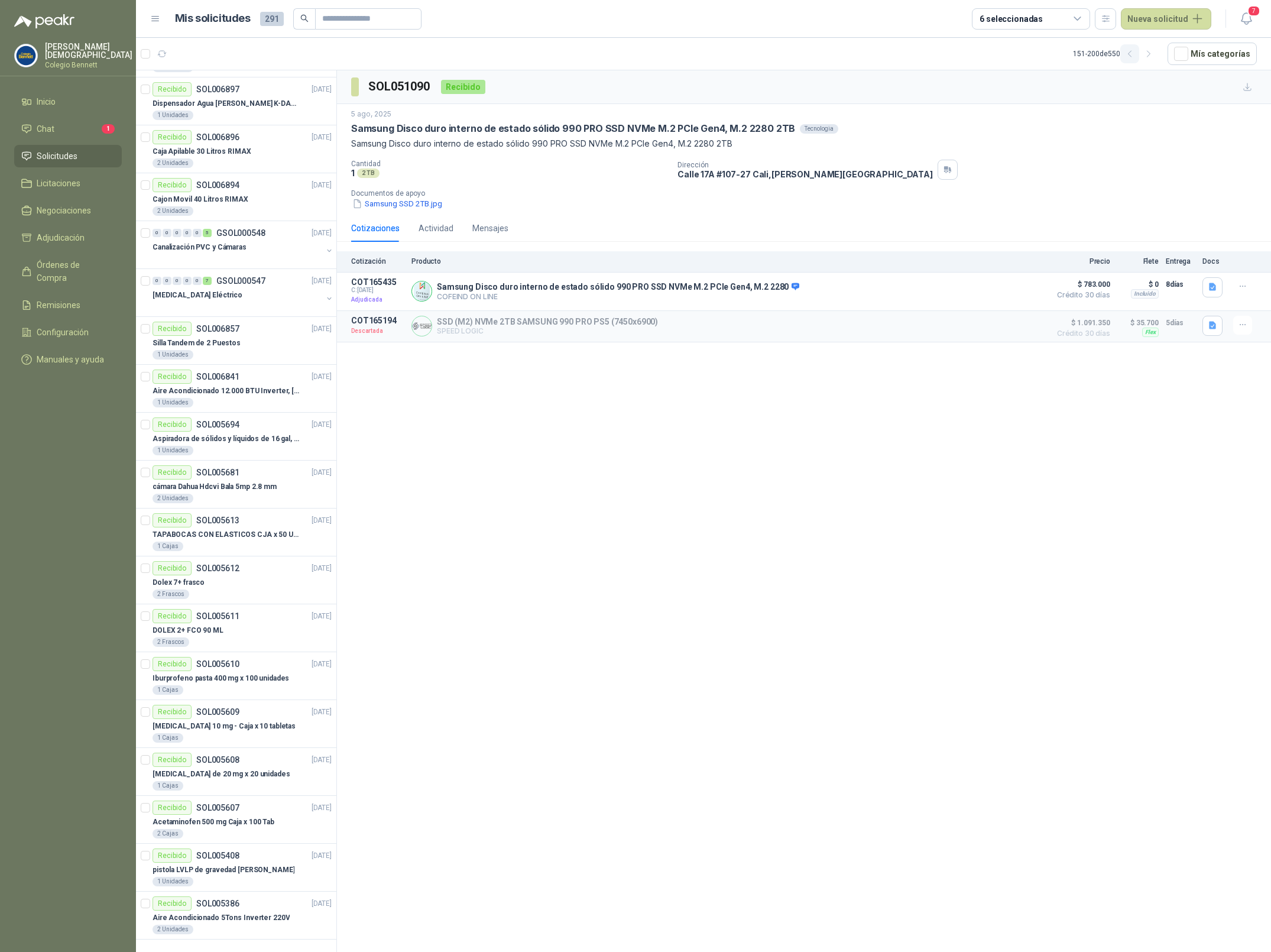
click at [1135, 52] on icon "button" at bounding box center [1130, 54] width 10 height 10
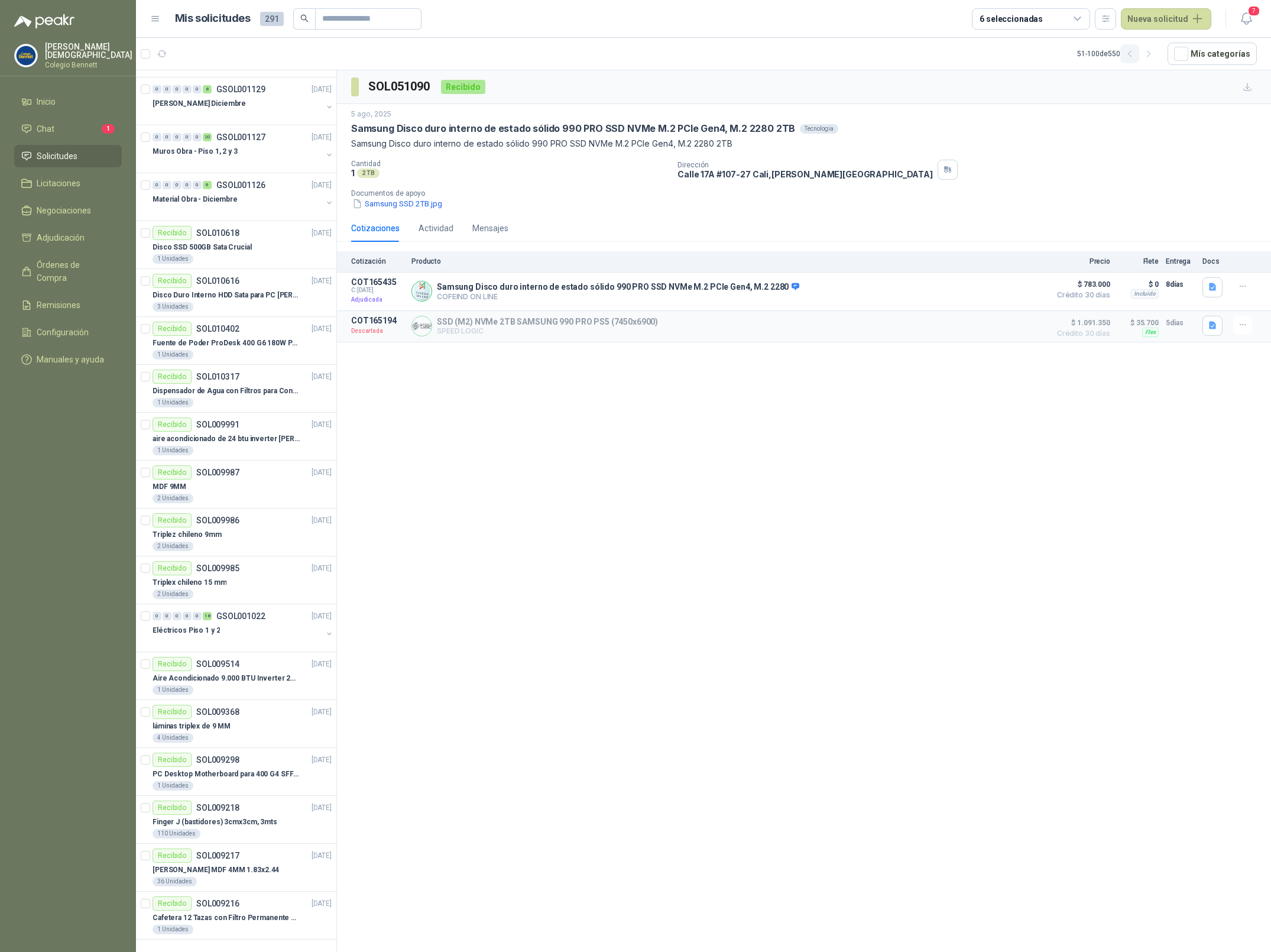
click at [1135, 52] on icon "button" at bounding box center [1130, 54] width 10 height 10
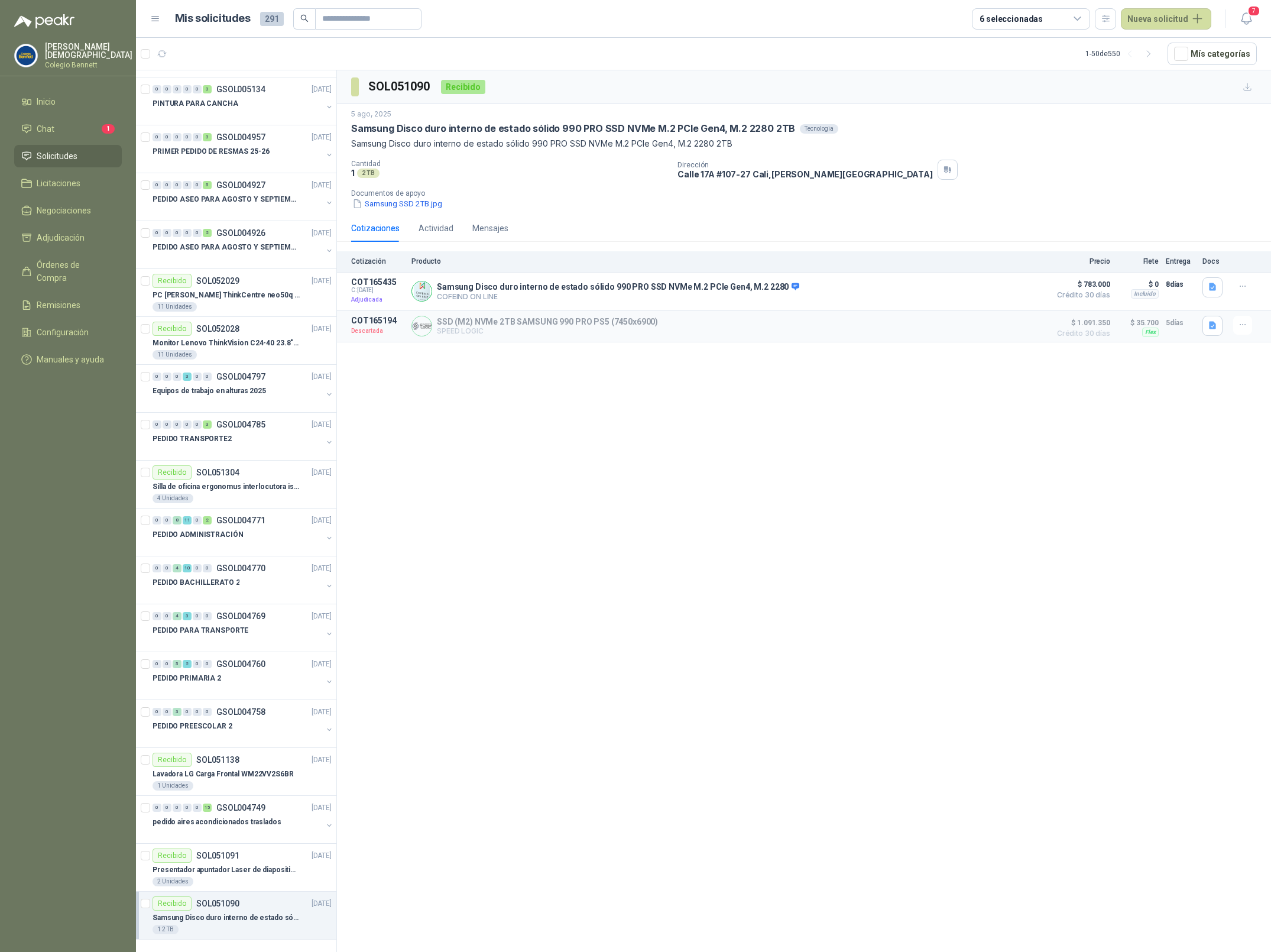
click at [1047, 20] on div "6 seleccionadas" at bounding box center [1030, 19] width 118 height 21
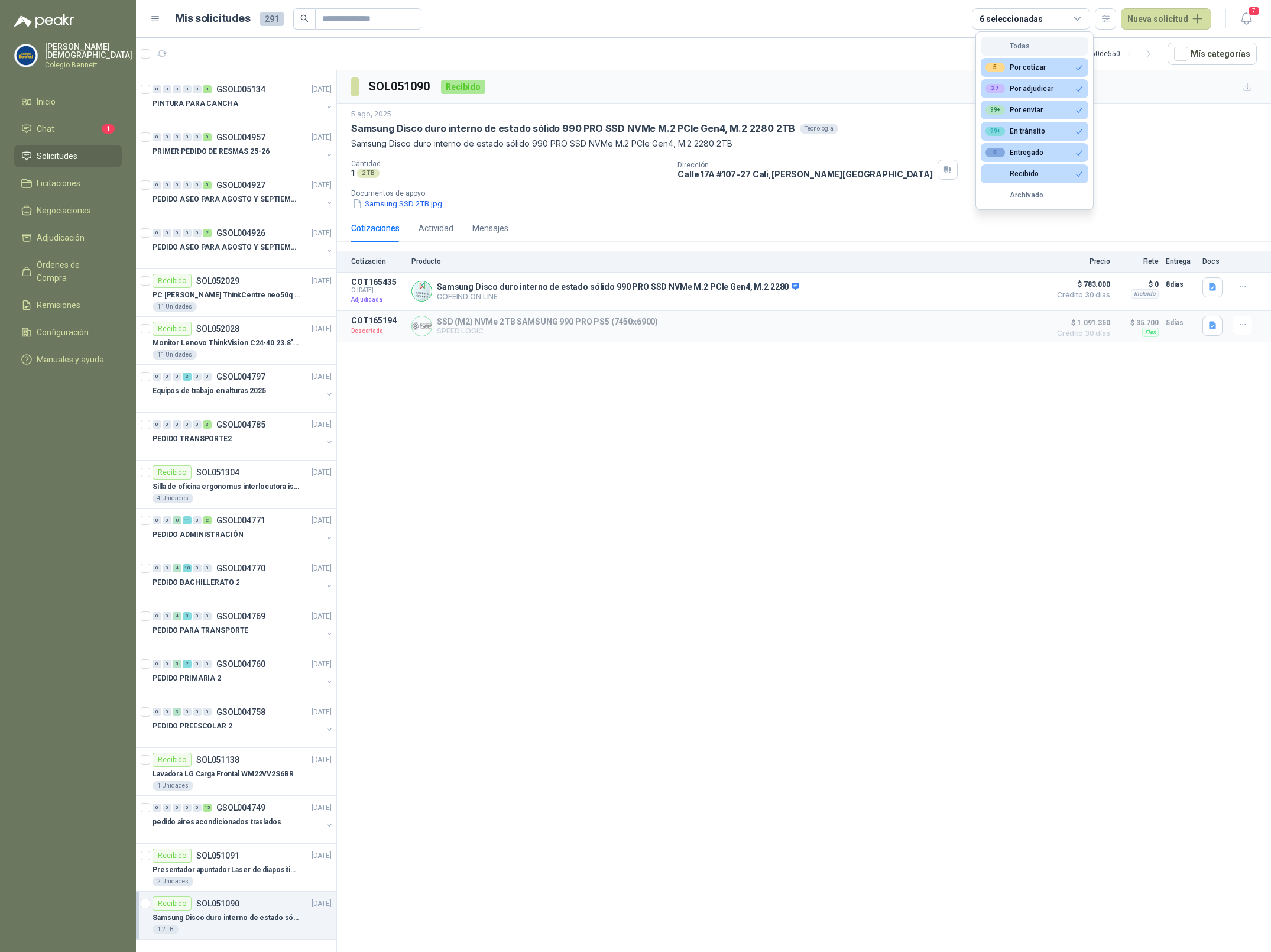
click at [1032, 46] on button "Todas" at bounding box center [1034, 45] width 108 height 19
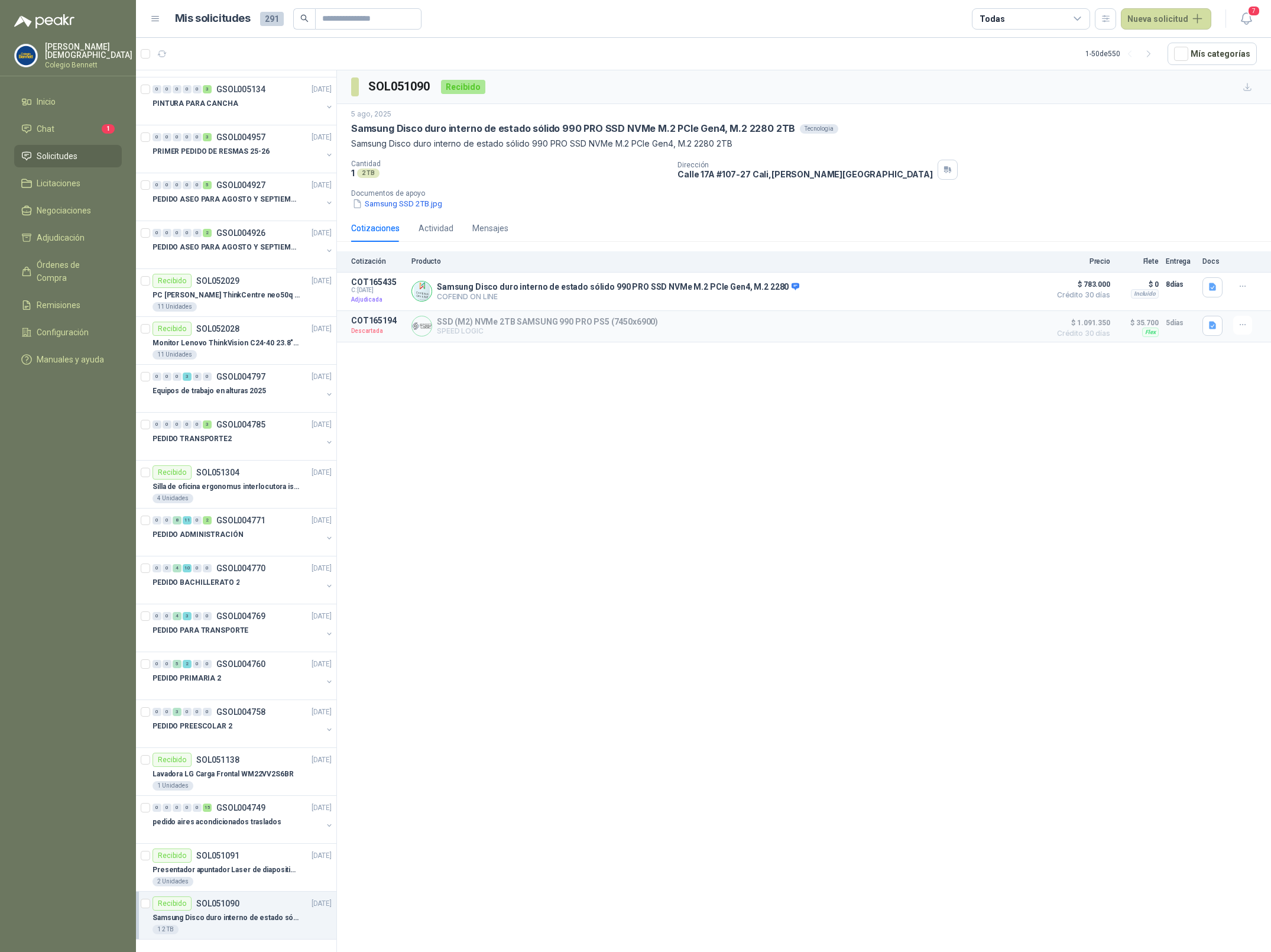
click at [1049, 24] on div "Todas" at bounding box center [1030, 19] width 118 height 21
click at [1028, 63] on div "5 Por cotizar" at bounding box center [1015, 67] width 60 height 9
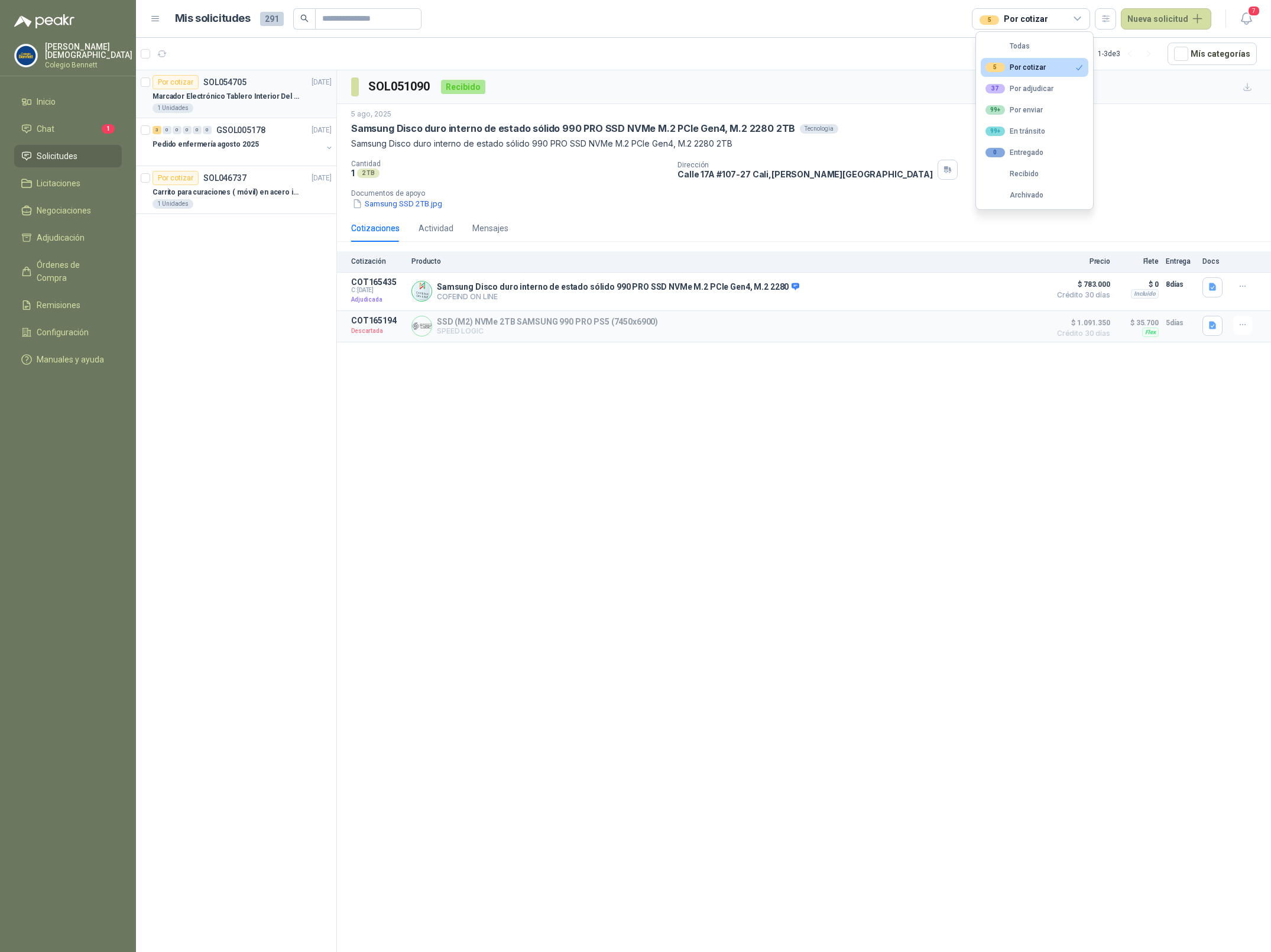
click at [247, 96] on p "Marcador Electrónico Tablero Interior Del Día Del Juego Para Luchar, El Balonce…" at bounding box center [226, 96] width 148 height 12
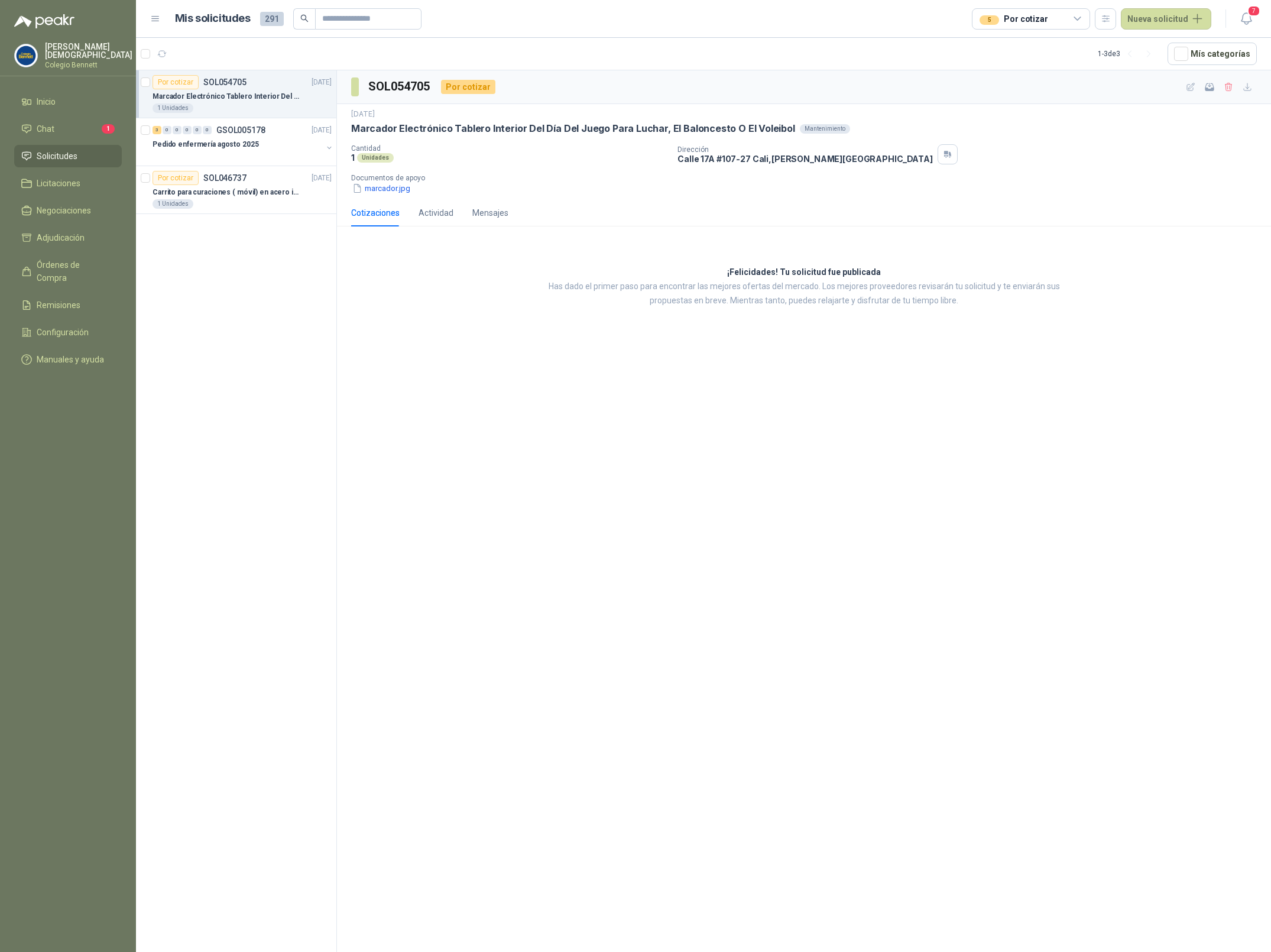
click at [1072, 17] on div "5 Por cotizar" at bounding box center [1030, 19] width 118 height 21
drag, startPoint x: 372, startPoint y: 440, endPoint x: 378, endPoint y: 314, distance: 126.1
click at [373, 440] on div "SOL054705 Por cotizar [DATE] Marcador Electrónico Tablero Interior Del Día Del …" at bounding box center [804, 513] width 934 height 886
click at [265, 195] on p "Carrito para curaciones ( móvil) en acero inoxidable" at bounding box center [226, 193] width 148 height 12
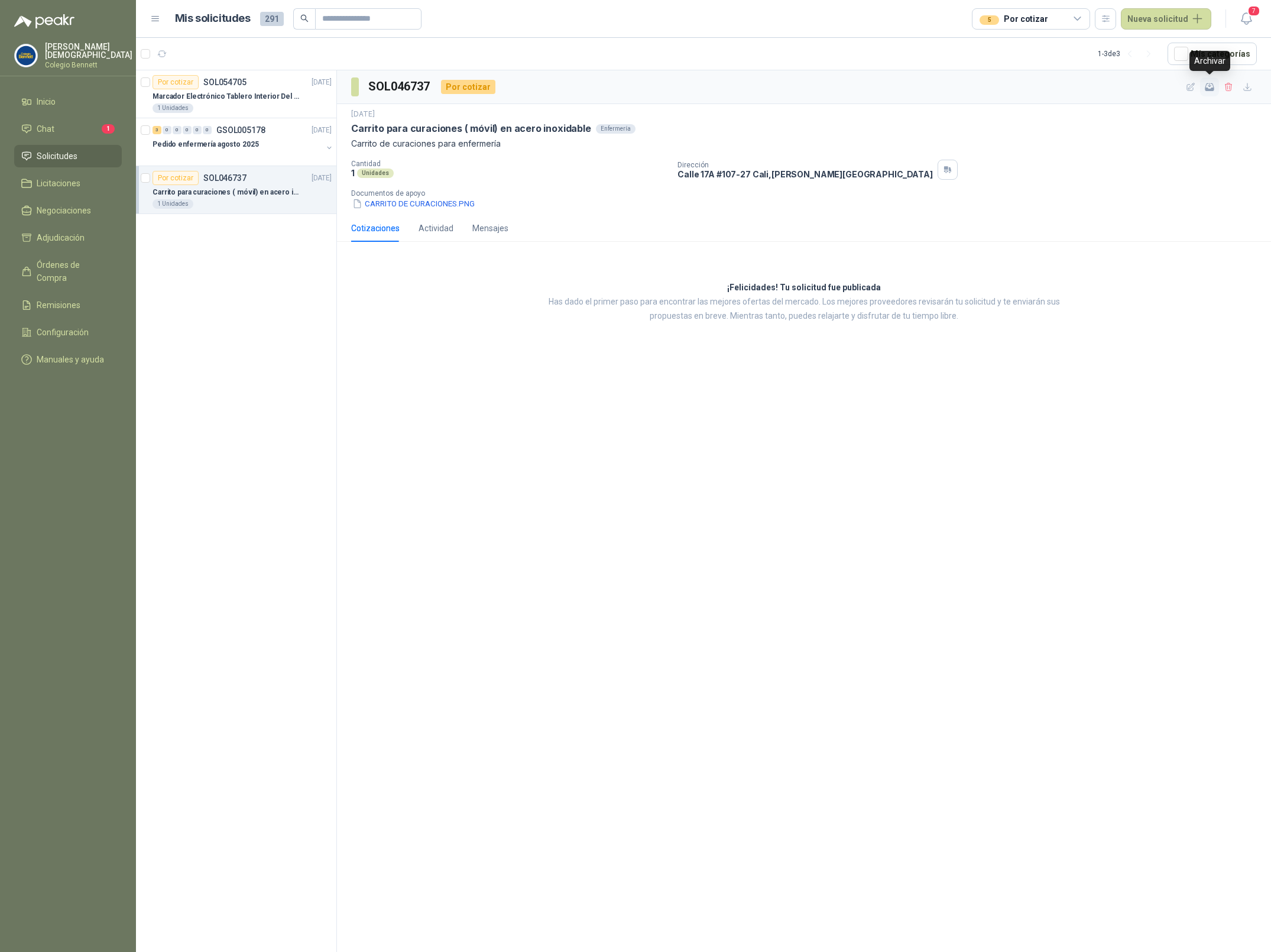
click at [1207, 87] on icon "button" at bounding box center [1209, 87] width 9 height 8
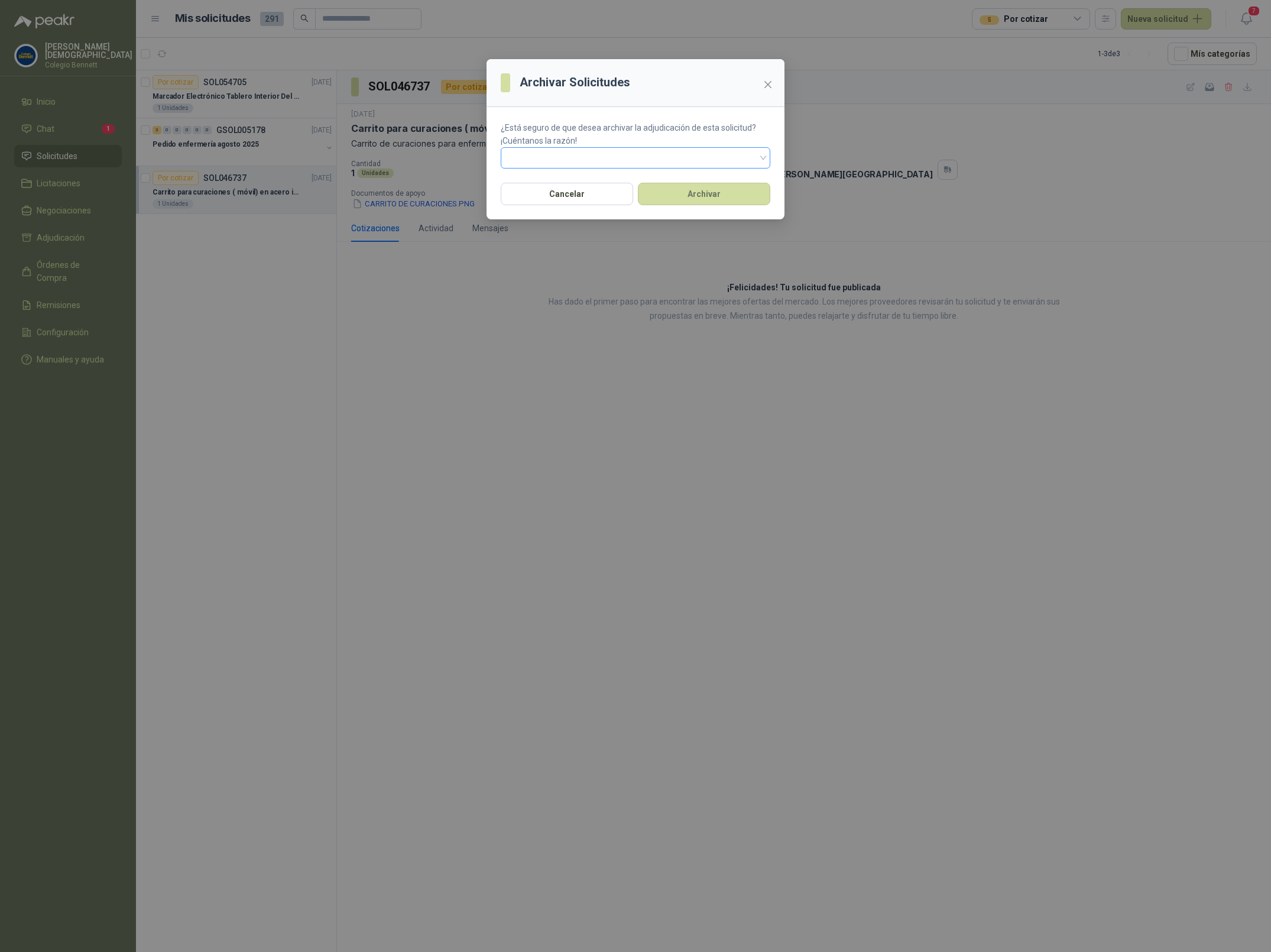
click at [642, 166] on span at bounding box center [636, 158] width 256 height 18
click at [771, 85] on icon "close" at bounding box center [767, 84] width 9 height 9
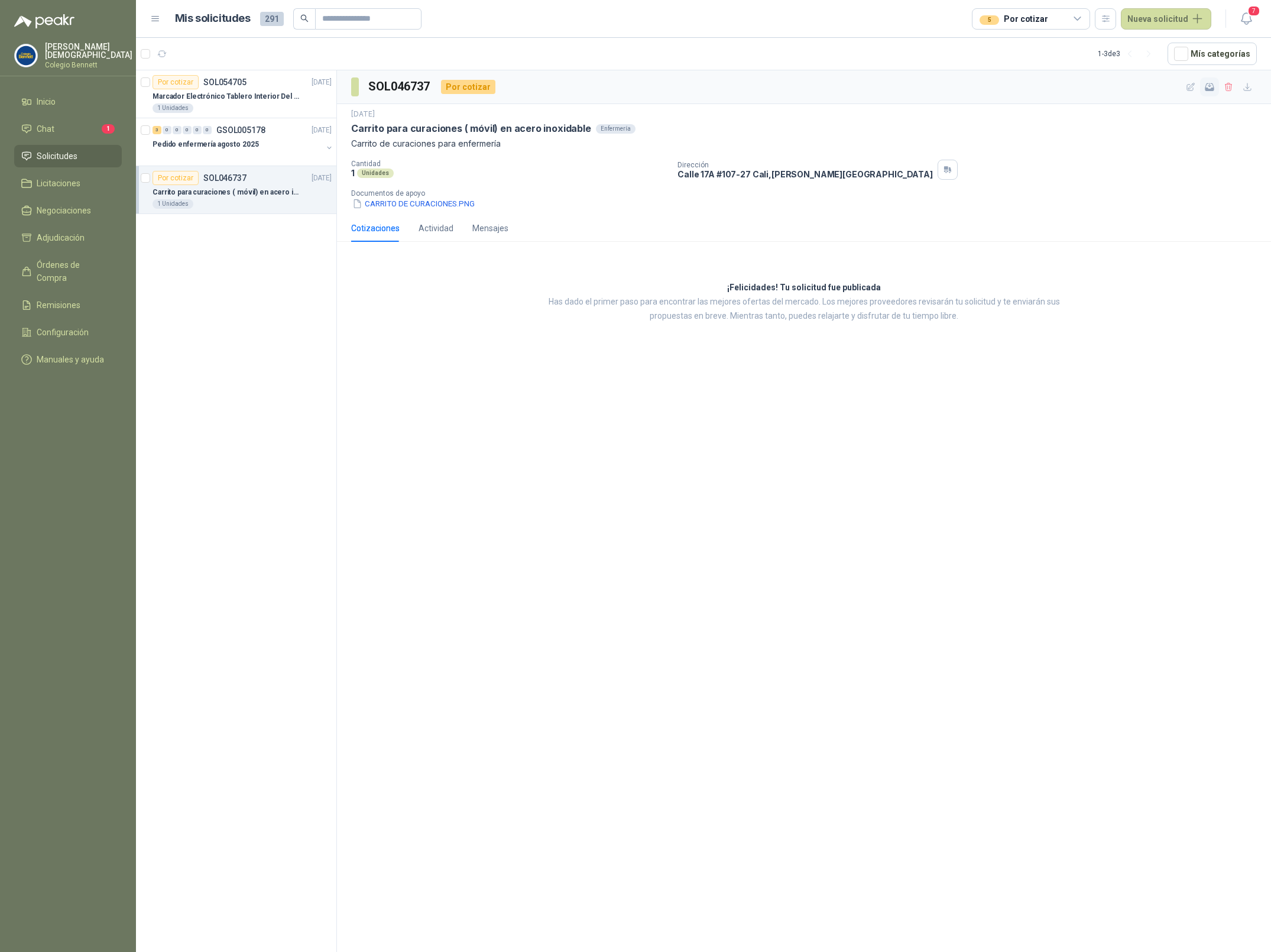
click at [1208, 86] on icon "button" at bounding box center [1210, 84] width 3 height 4
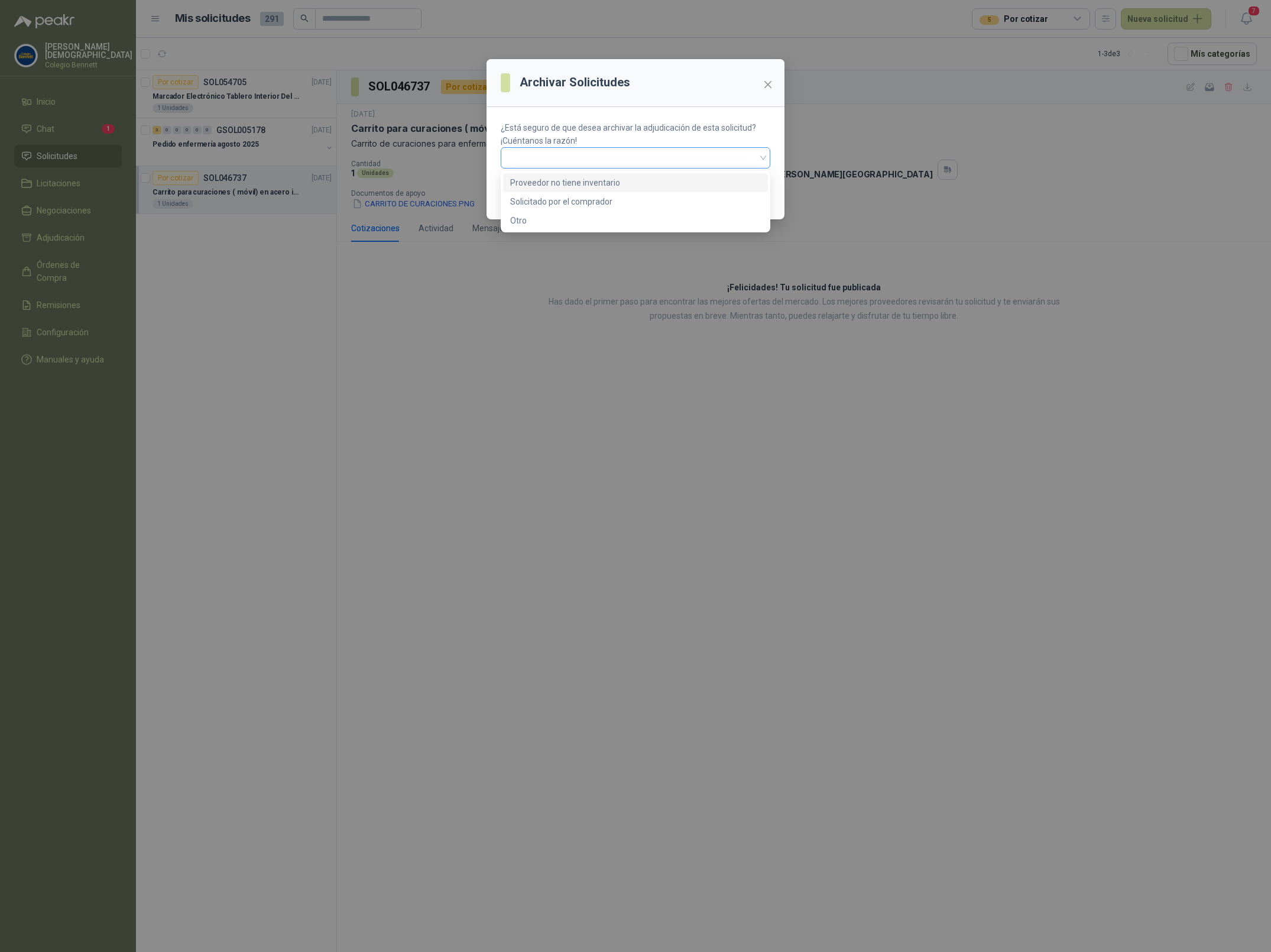
click at [628, 162] on span at bounding box center [636, 158] width 256 height 18
click at [677, 156] on span at bounding box center [636, 158] width 256 height 18
click at [669, 154] on span at bounding box center [636, 158] width 256 height 18
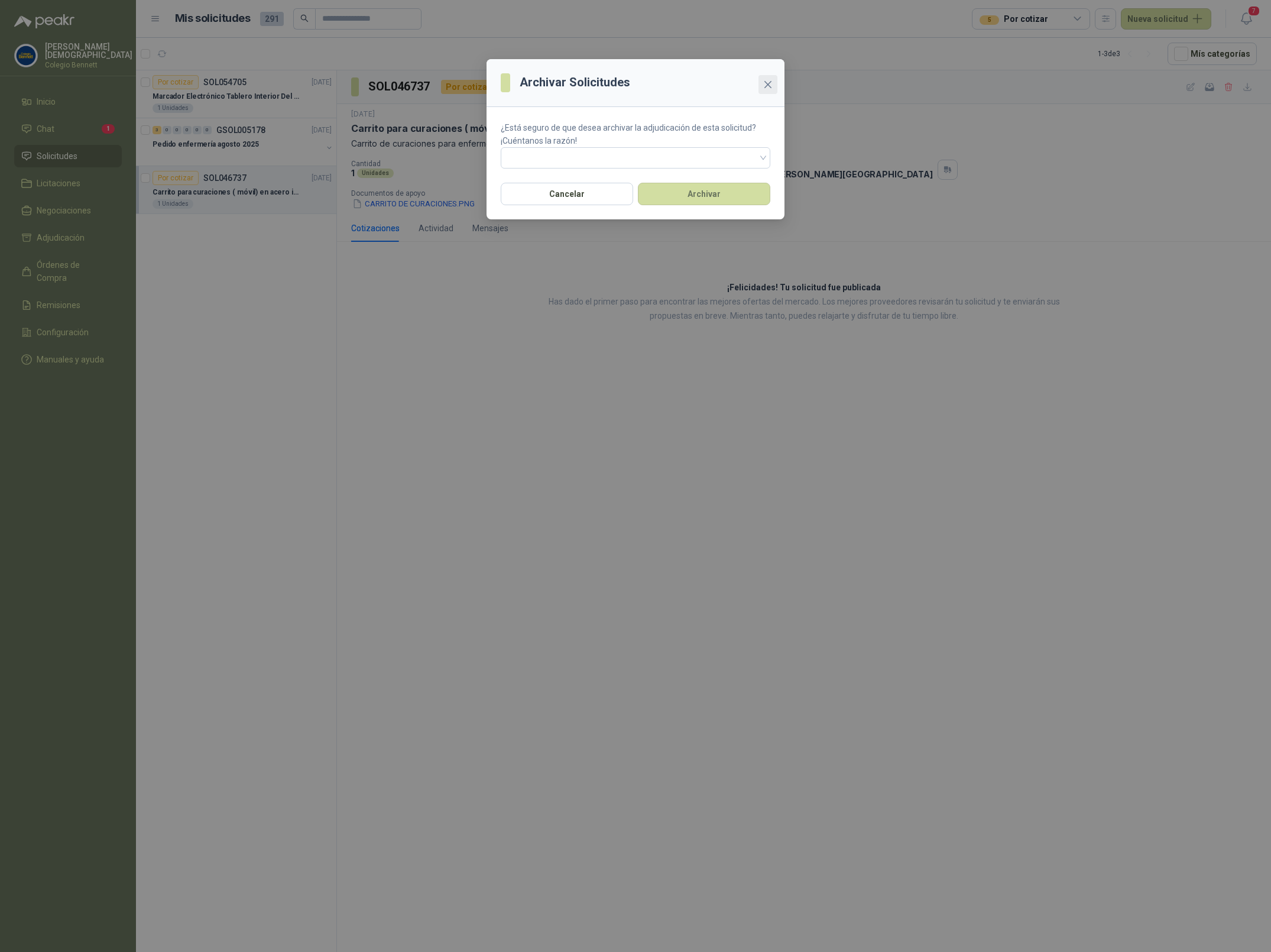
click at [767, 83] on icon "close" at bounding box center [767, 84] width 9 height 9
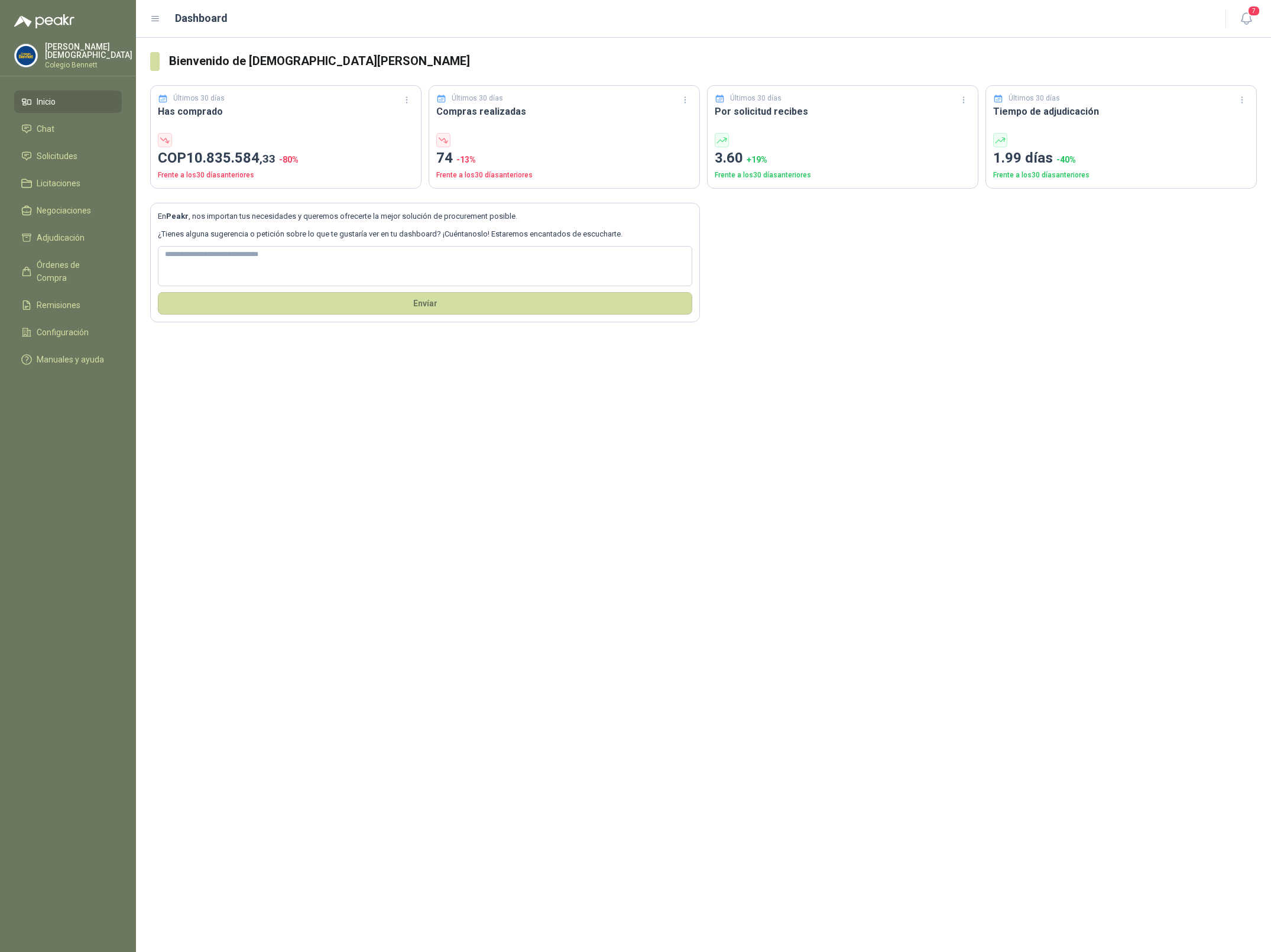
click at [68, 62] on p "Colegio Bennett" at bounding box center [89, 65] width 87 height 7
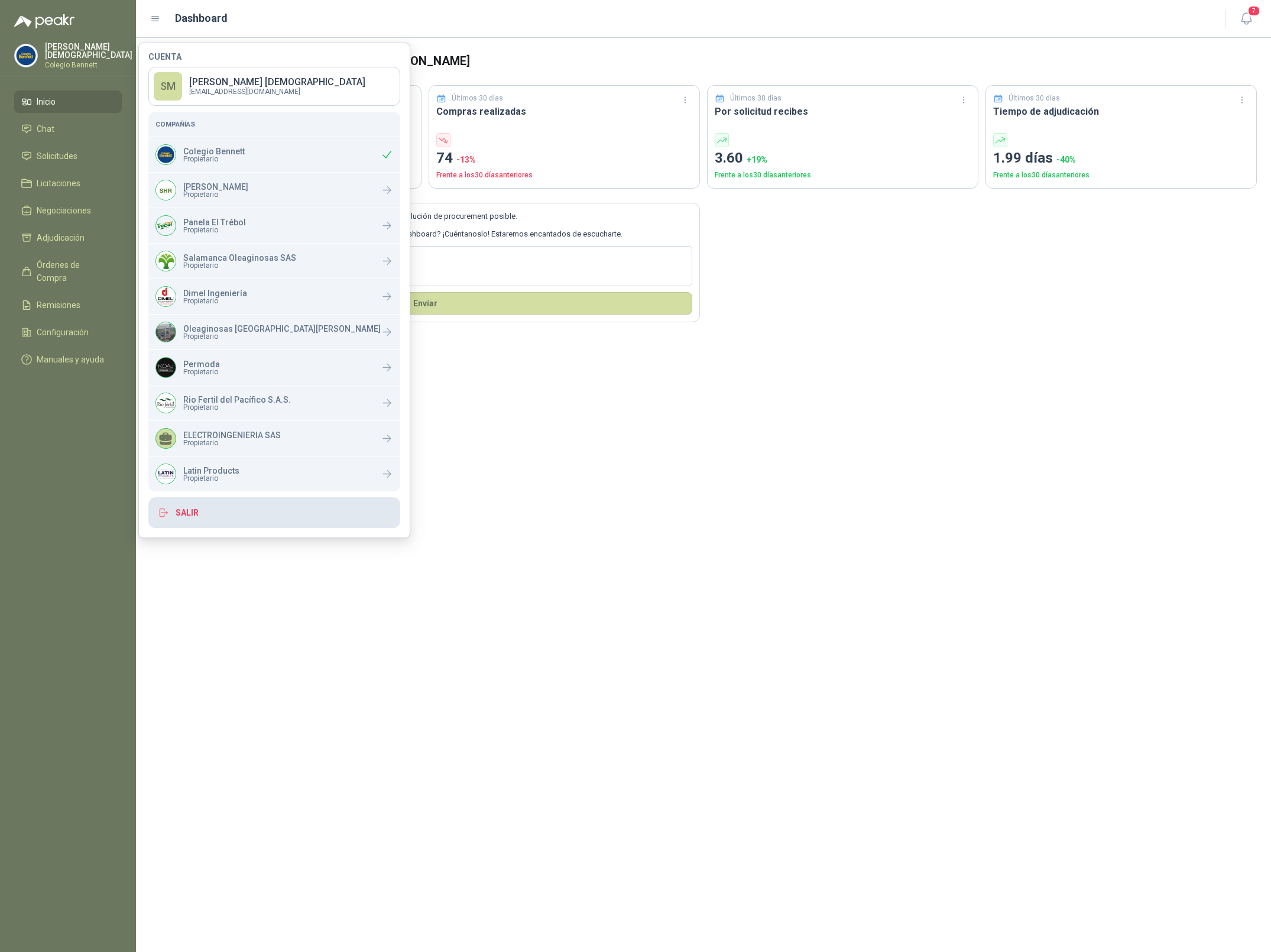
click at [211, 514] on button "Salir" at bounding box center [274, 512] width 252 height 30
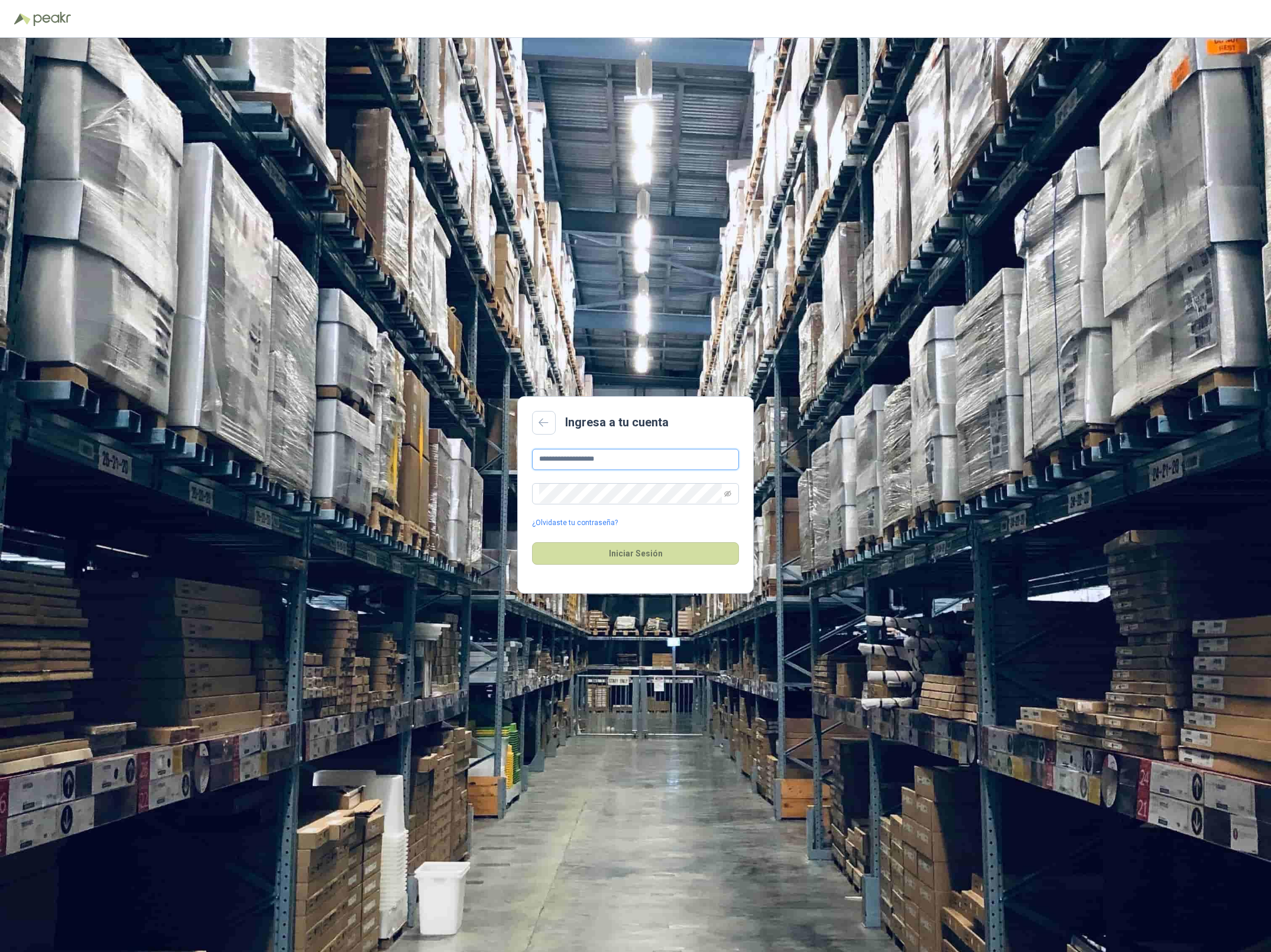
click at [598, 453] on input "**********" at bounding box center [636, 459] width 207 height 21
type input "**********"
click at [615, 554] on button "Iniciar Sesión" at bounding box center [636, 553] width 207 height 22
